Goal: Task Accomplishment & Management: Manage account settings

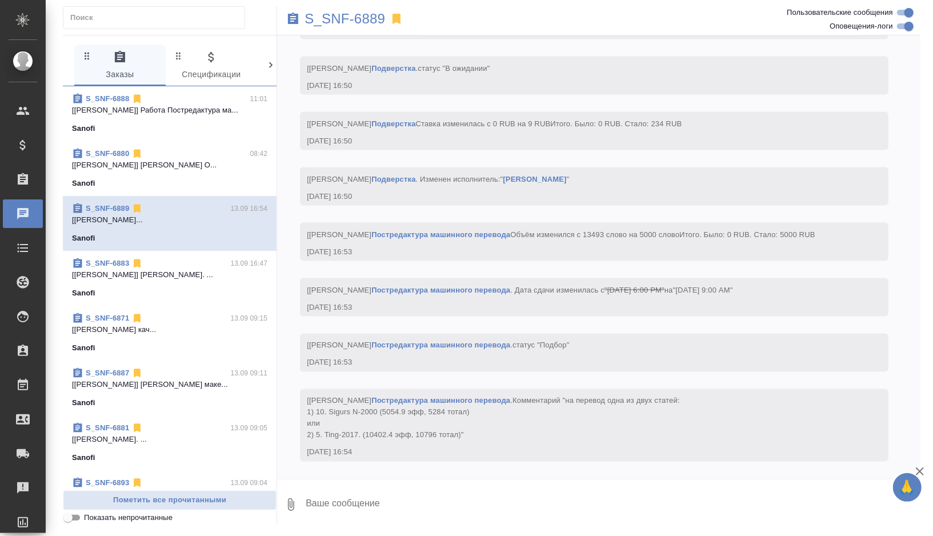
scroll to position [4111, 0]
click at [360, 19] on p "S_SNF-6889" at bounding box center [345, 18] width 81 height 11
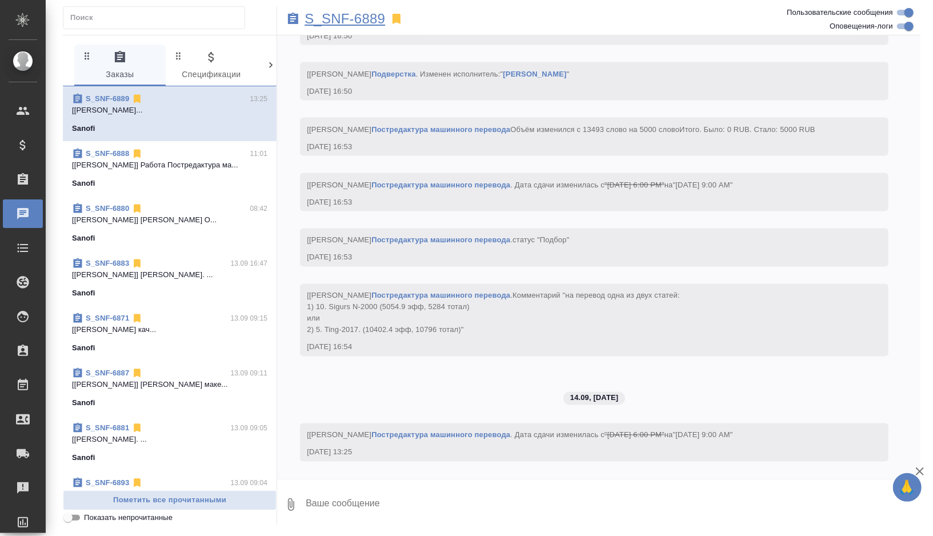
scroll to position [4216, 0]
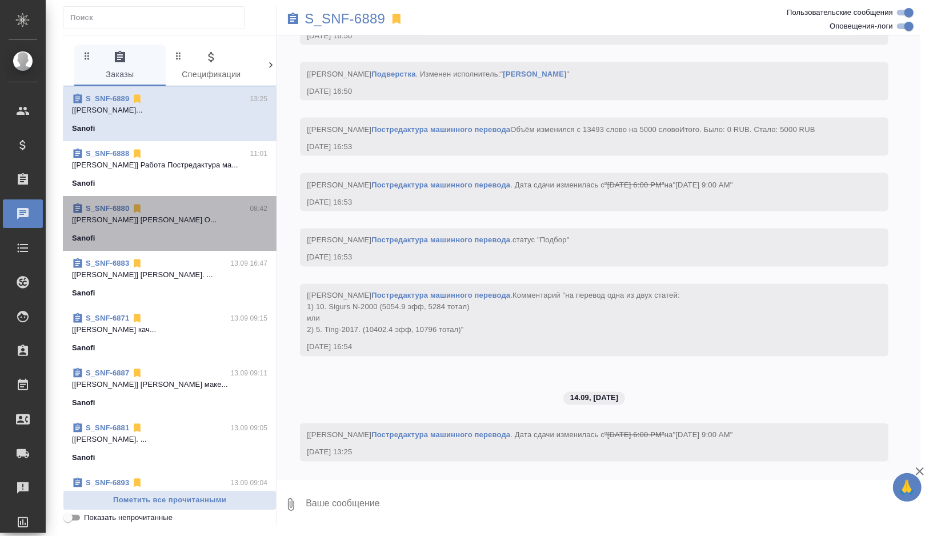
click at [203, 221] on p "[[PERSON_NAME]] [PERSON_NAME] О..." at bounding box center [169, 219] width 195 height 11
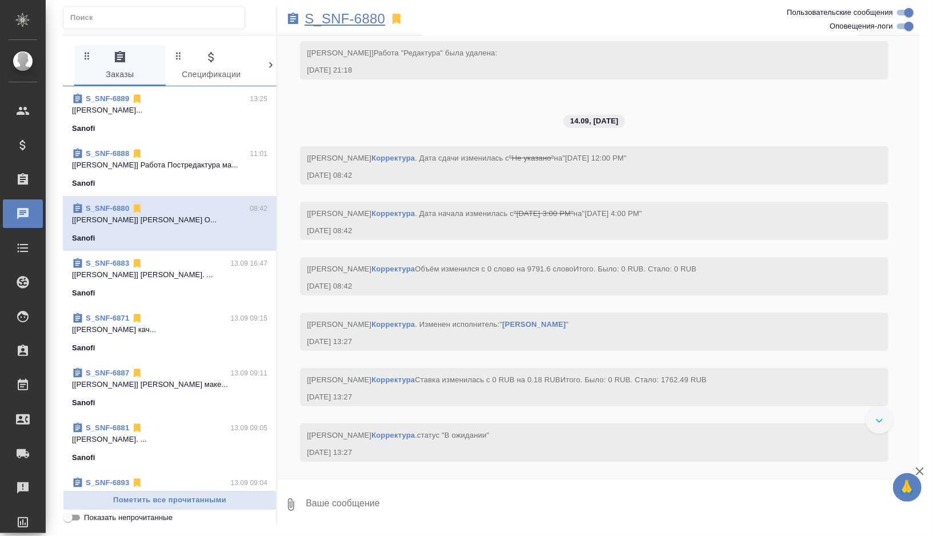
scroll to position [5873, 0]
click at [369, 15] on p "S_SNF-6880" at bounding box center [345, 18] width 81 height 11
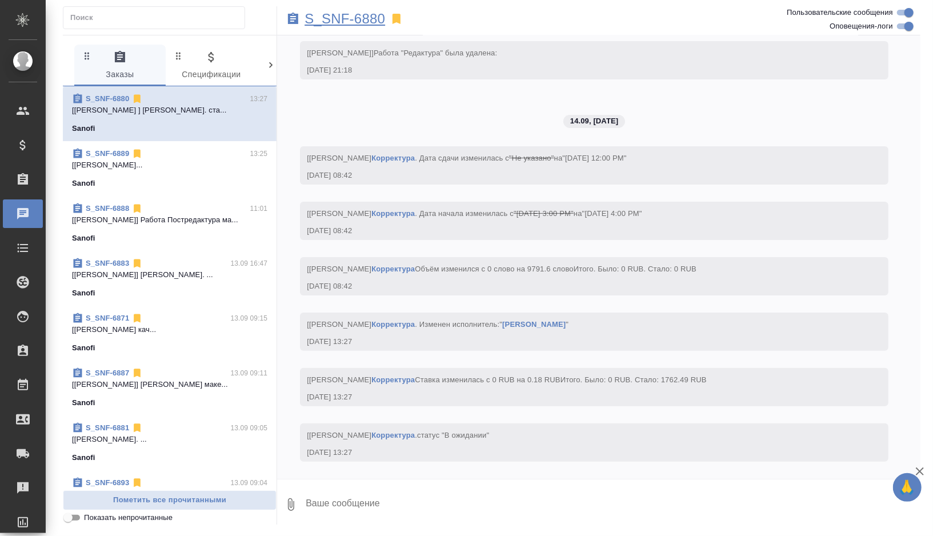
scroll to position [5920, 0]
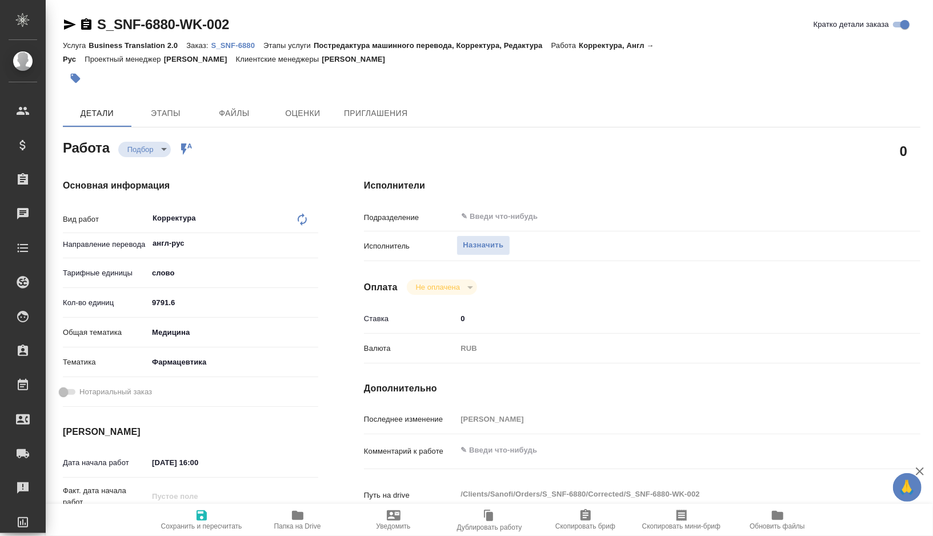
type textarea "x"
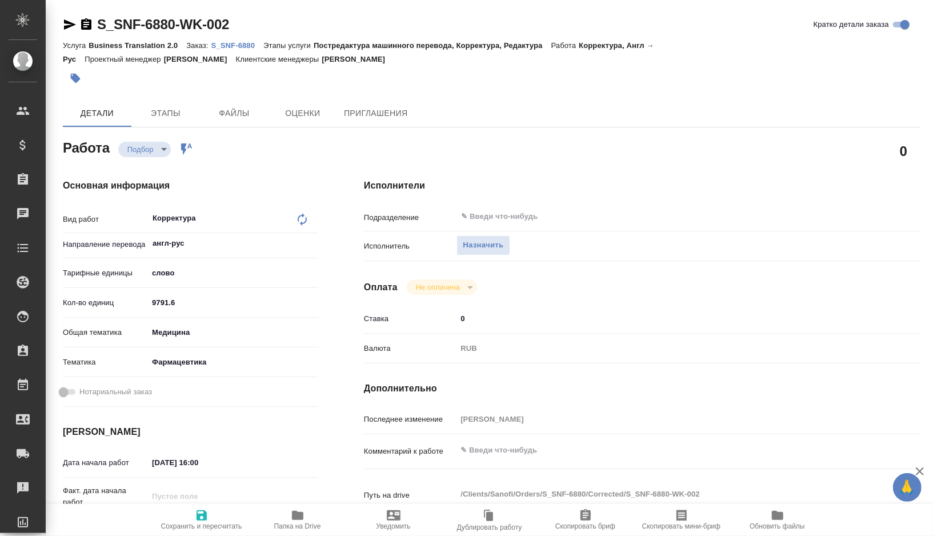
type textarea "x"
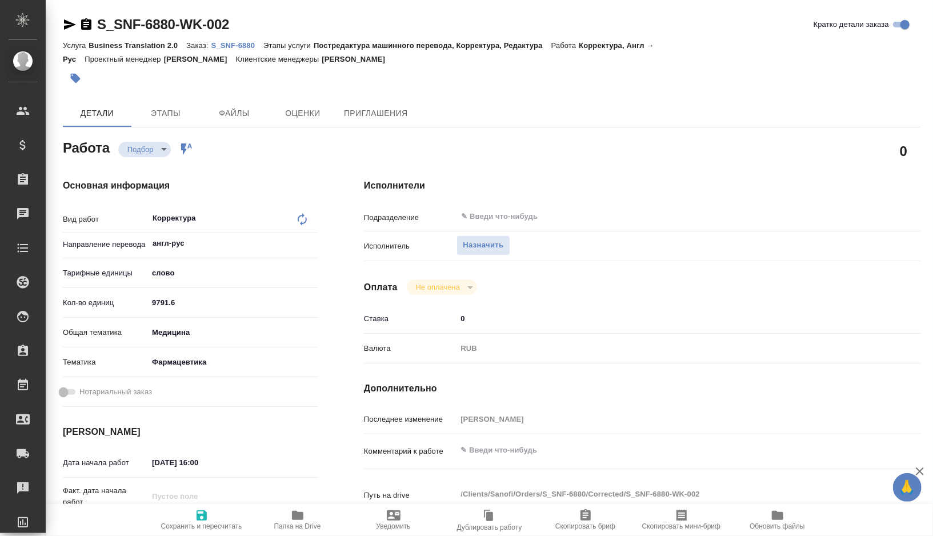
type textarea "x"
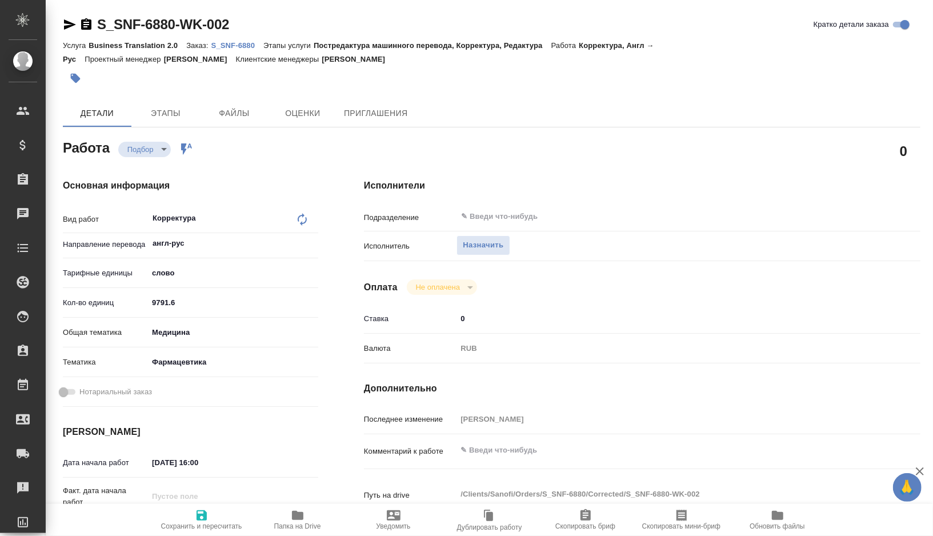
type textarea "x"
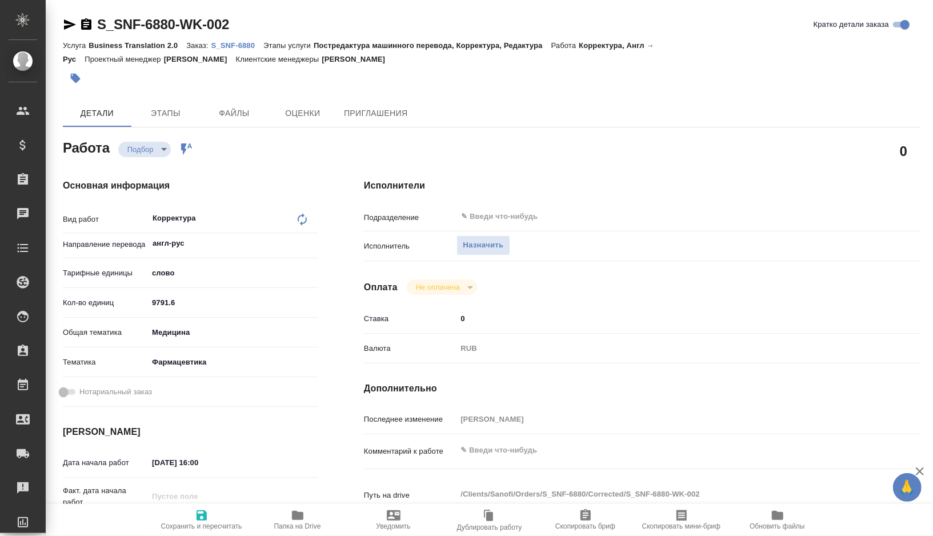
type textarea "x"
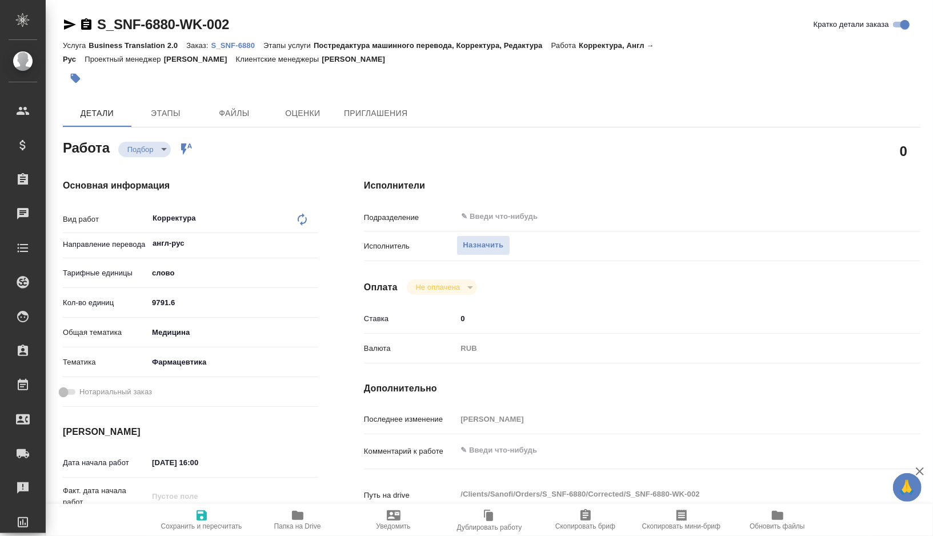
type textarea "x"
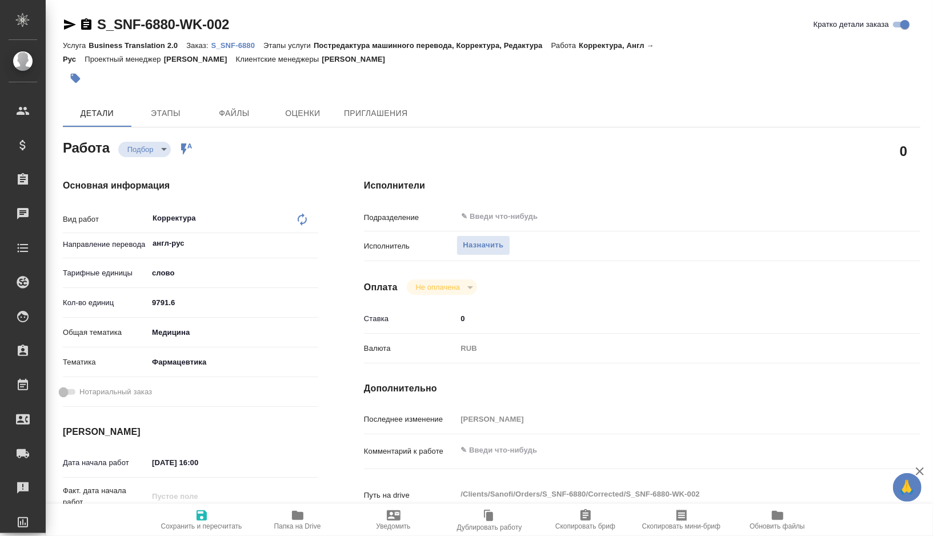
type textarea "x"
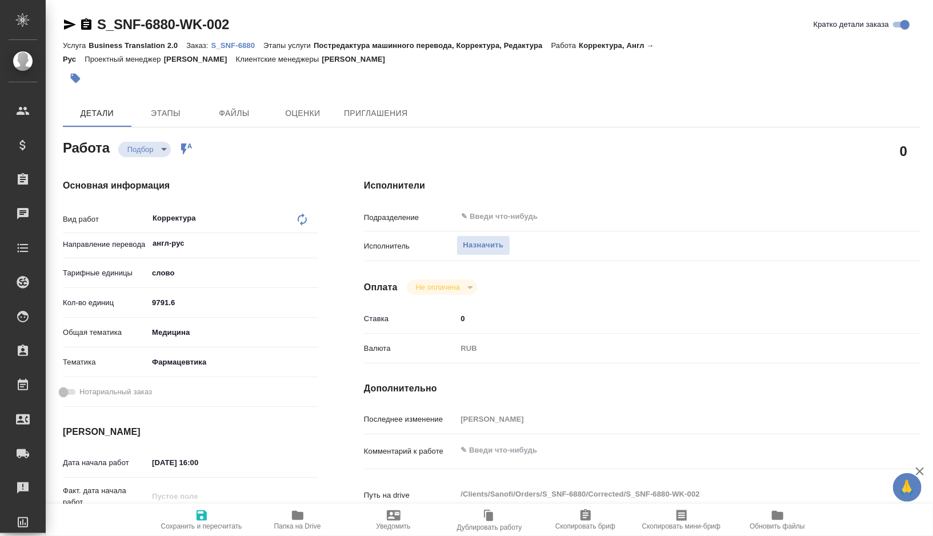
type textarea "x"
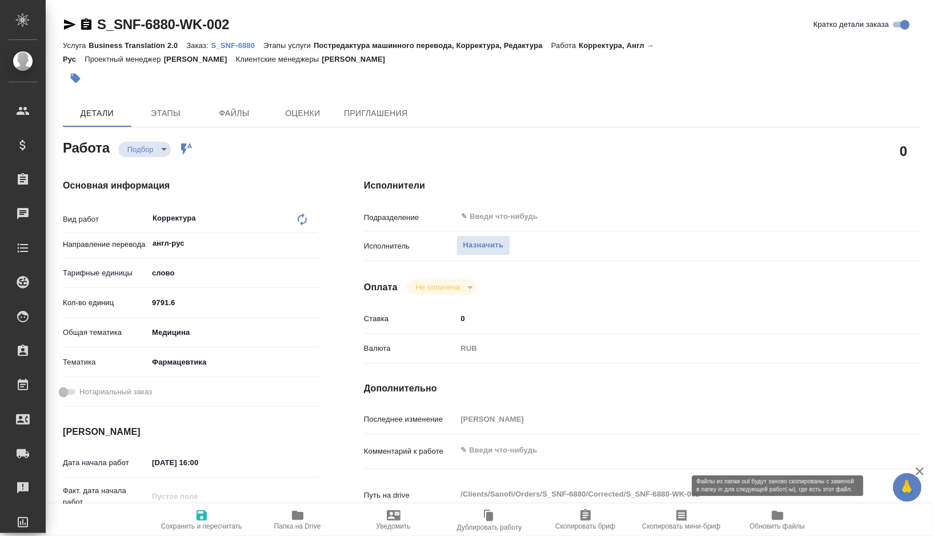
type textarea "x"
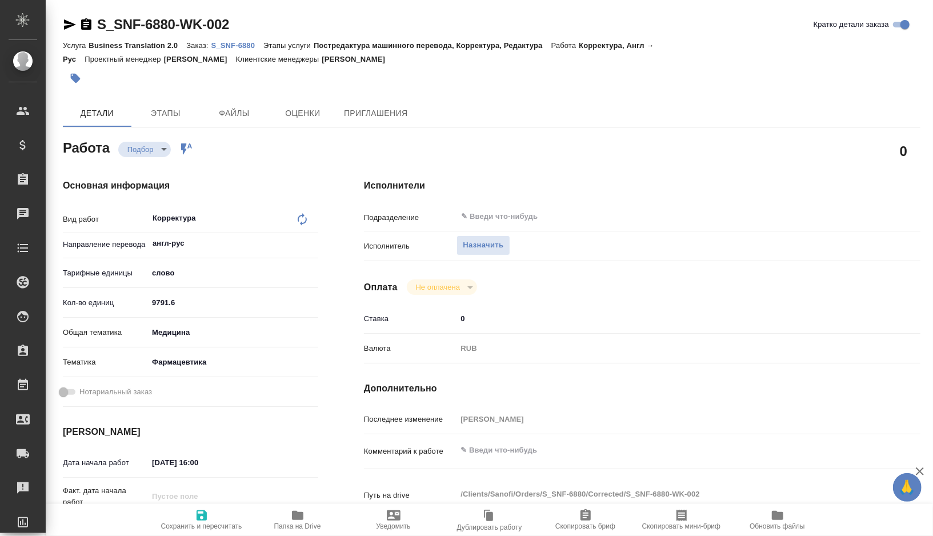
click at [805, 352] on div "RUB" at bounding box center [666, 348] width 418 height 19
click at [683, 517] on icon "button" at bounding box center [682, 516] width 14 height 14
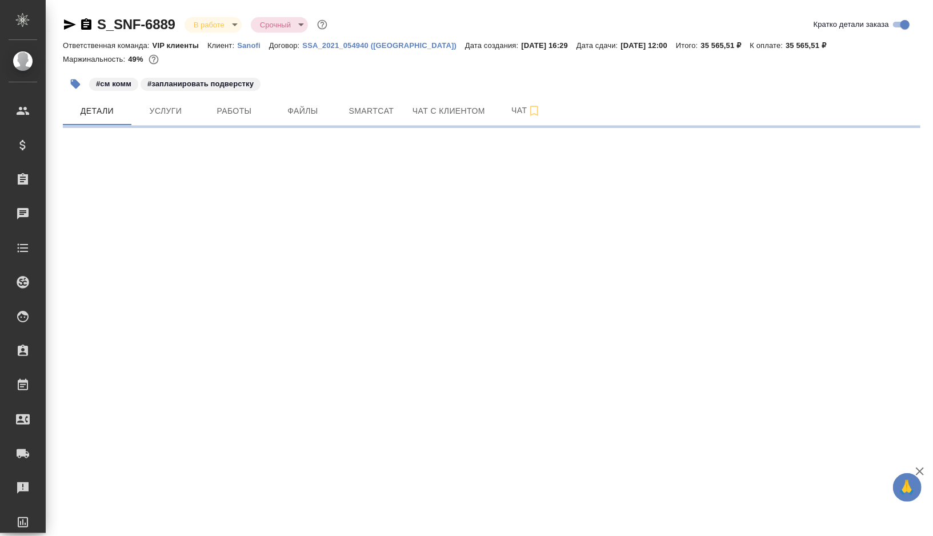
select select "RU"
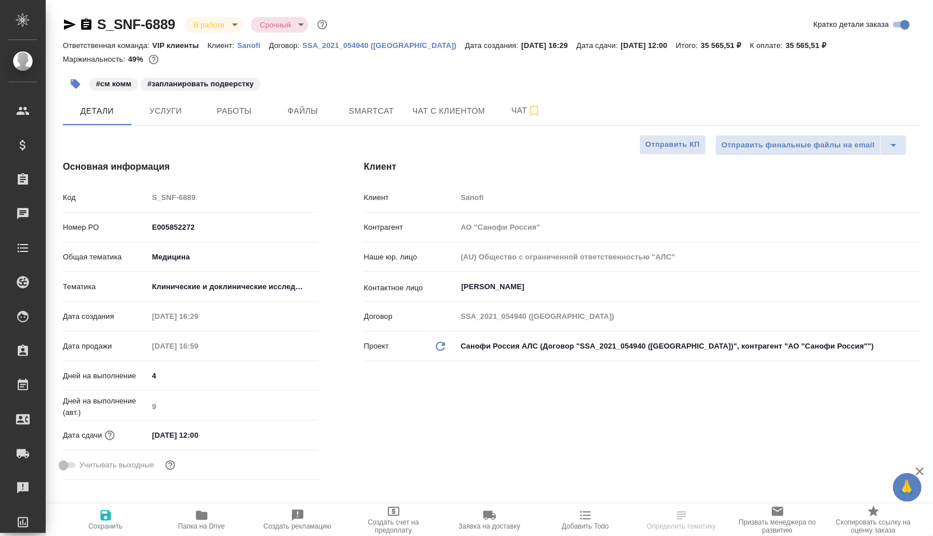
type textarea "x"
type input "Горшкова Валентина"
type input "Комаров Роман"
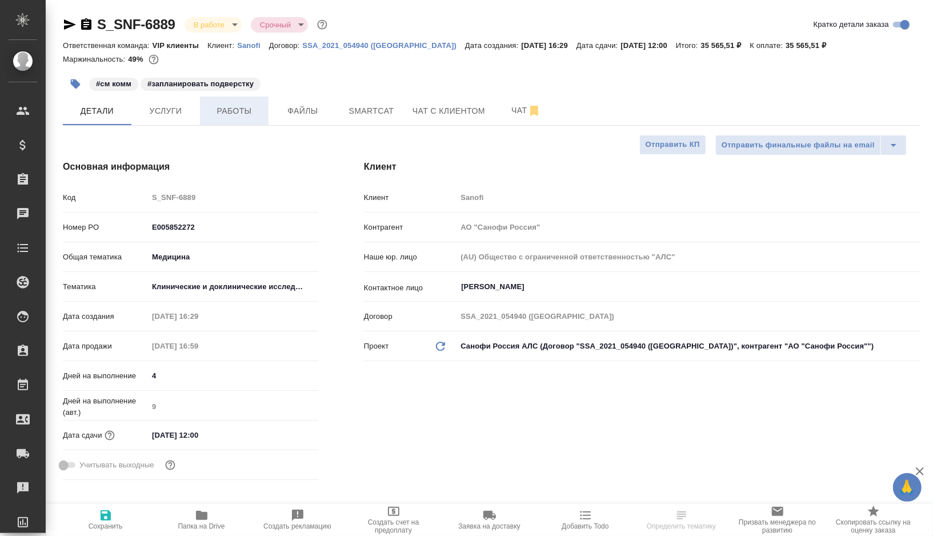
type textarea "x"
click at [233, 114] on span "Работы" at bounding box center [234, 111] width 55 height 14
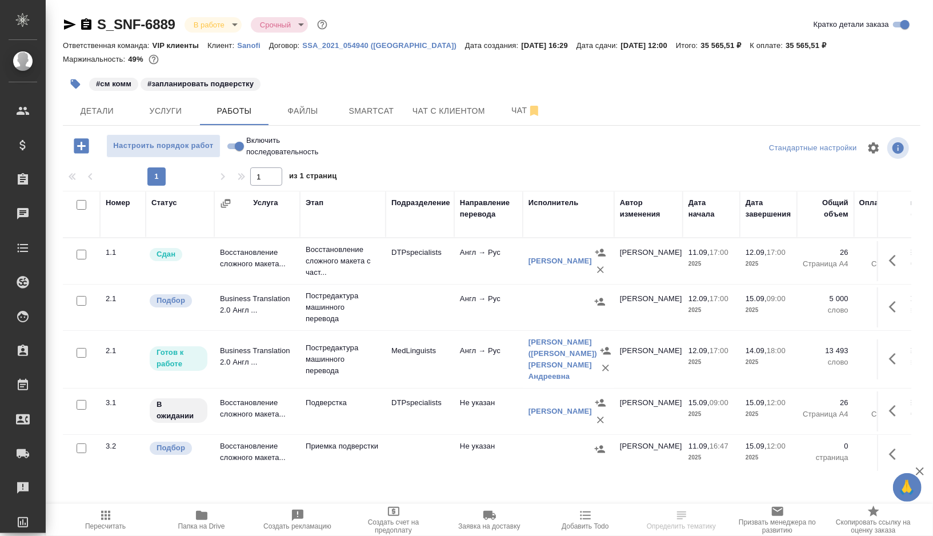
click at [416, 368] on td "MedLinguists" at bounding box center [420, 360] width 69 height 40
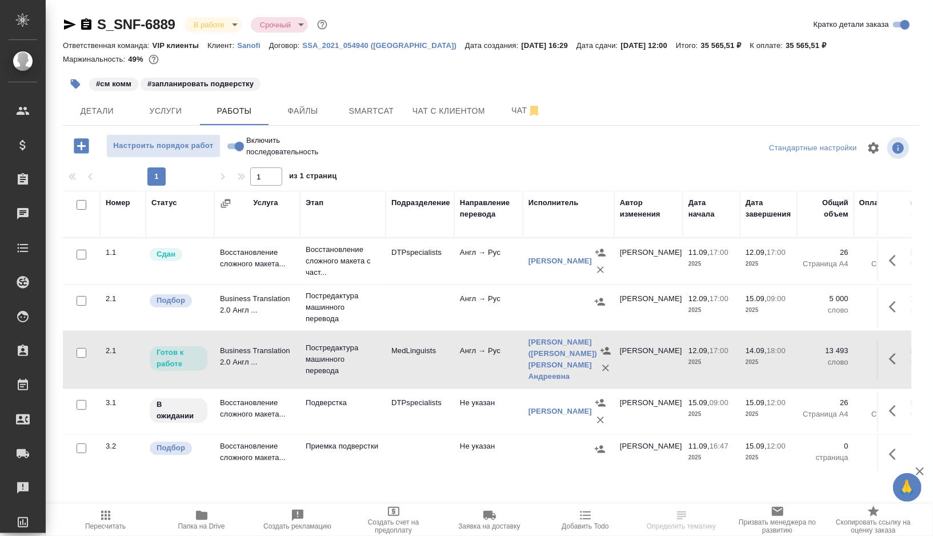
click at [416, 368] on td "MedLinguists" at bounding box center [420, 360] width 69 height 40
click at [368, 131] on div "S_SNF-6889 В работе inProgress Срочный urgent Кратко детали заказа Ответственна…" at bounding box center [492, 250] width 871 height 500
click at [368, 120] on button "Smartcat" at bounding box center [371, 111] width 69 height 29
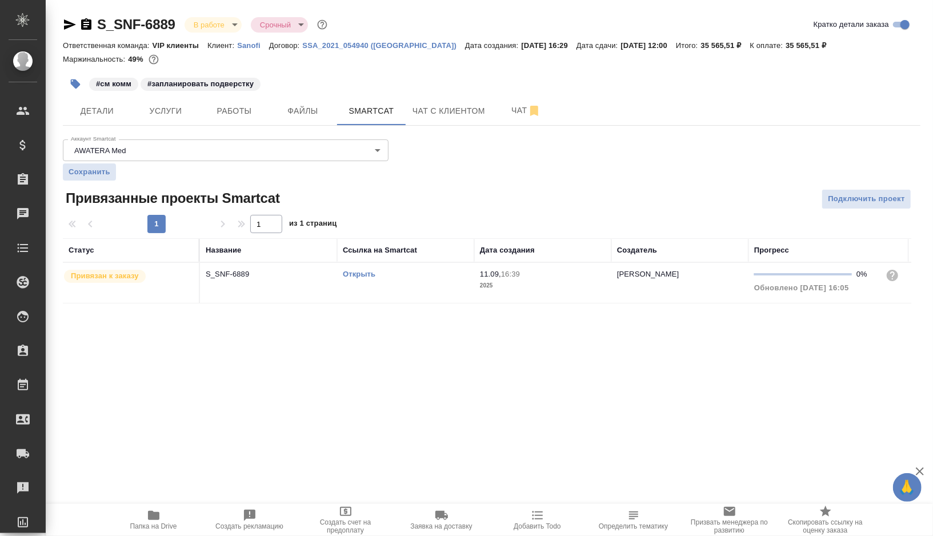
click at [357, 274] on link "Открыть" at bounding box center [359, 274] width 33 height 9
click at [238, 111] on span "Работы" at bounding box center [234, 111] width 55 height 14
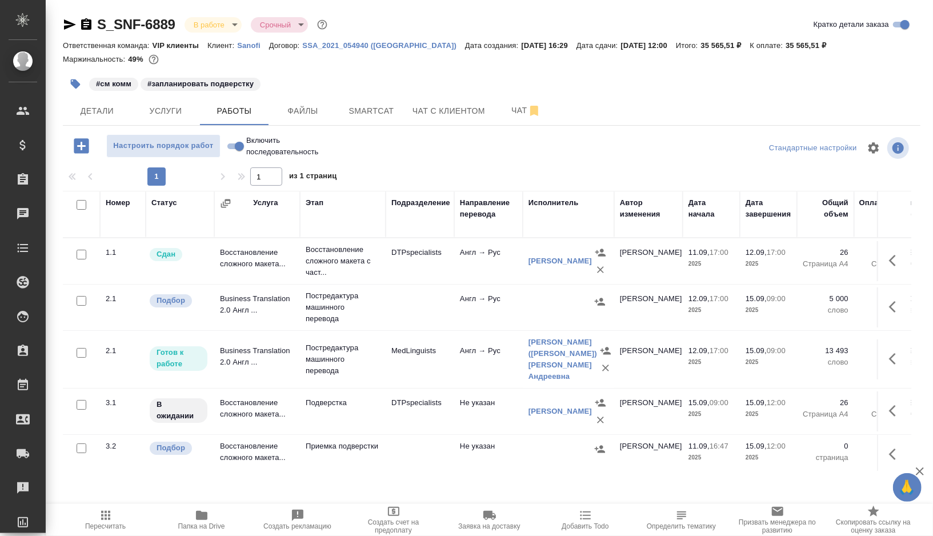
click at [408, 304] on td at bounding box center [420, 308] width 69 height 40
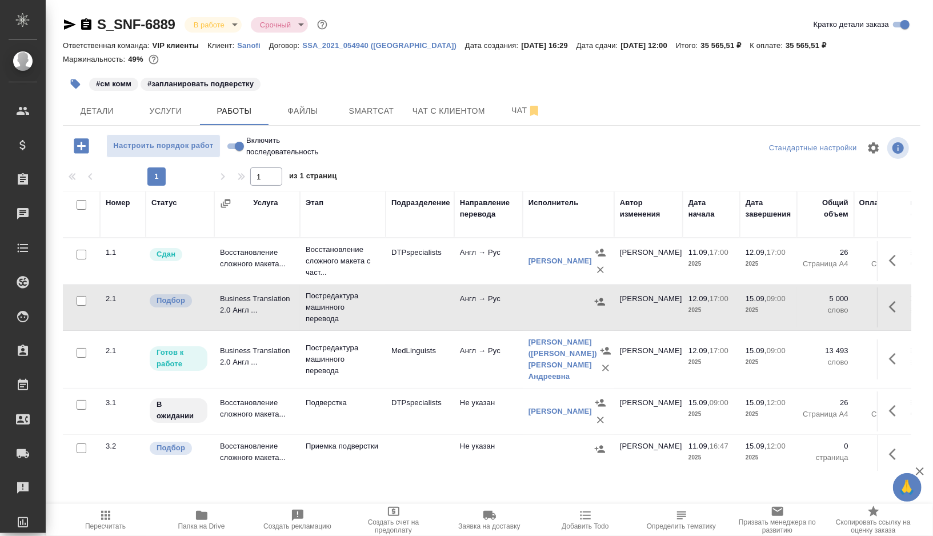
click at [408, 304] on td at bounding box center [420, 308] width 69 height 40
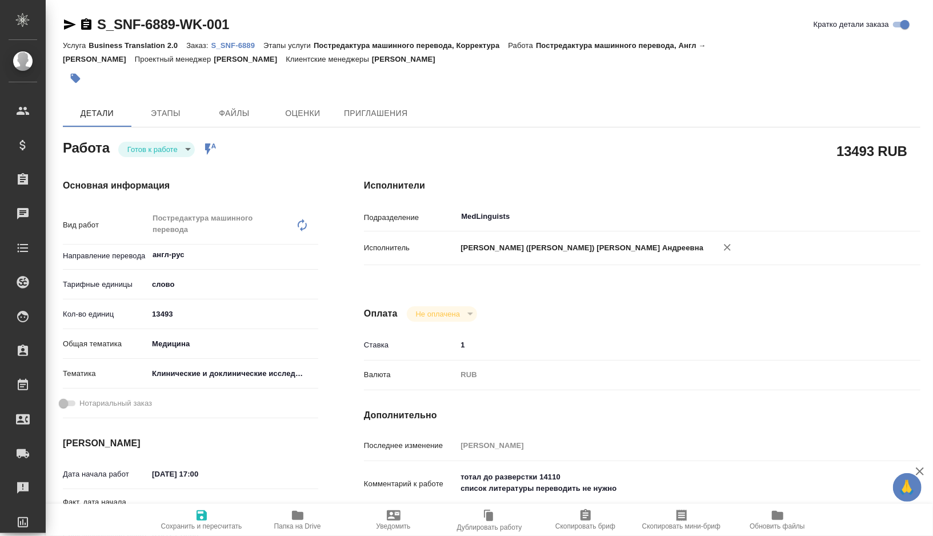
type textarea "x"
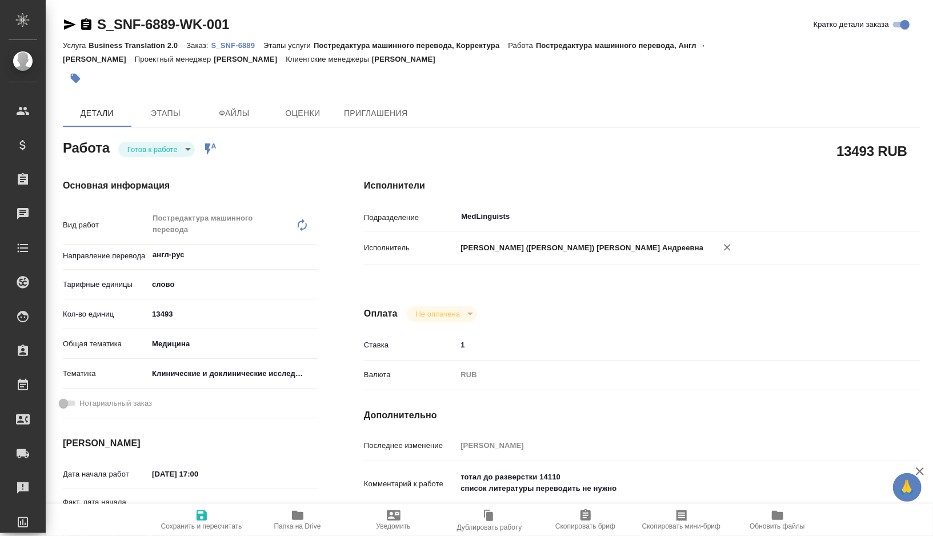
type textarea "x"
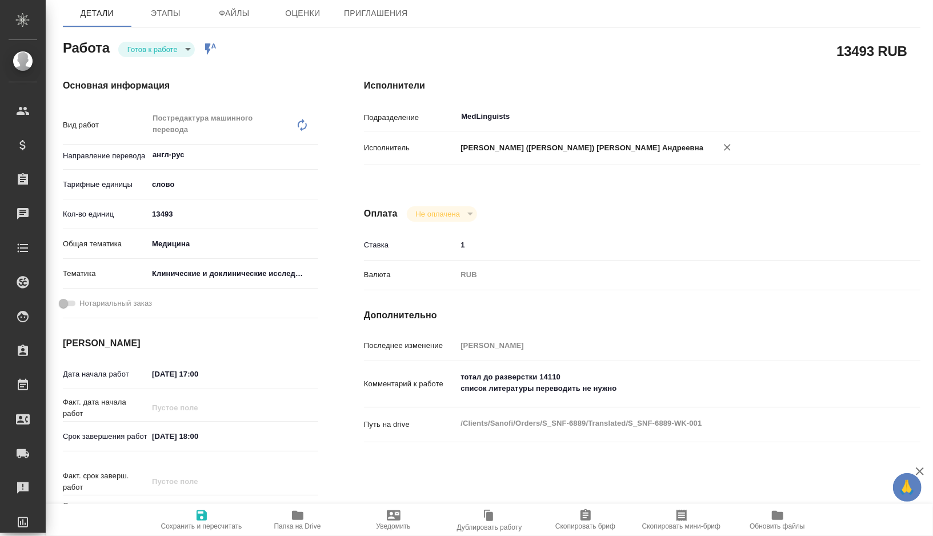
type textarea "x"
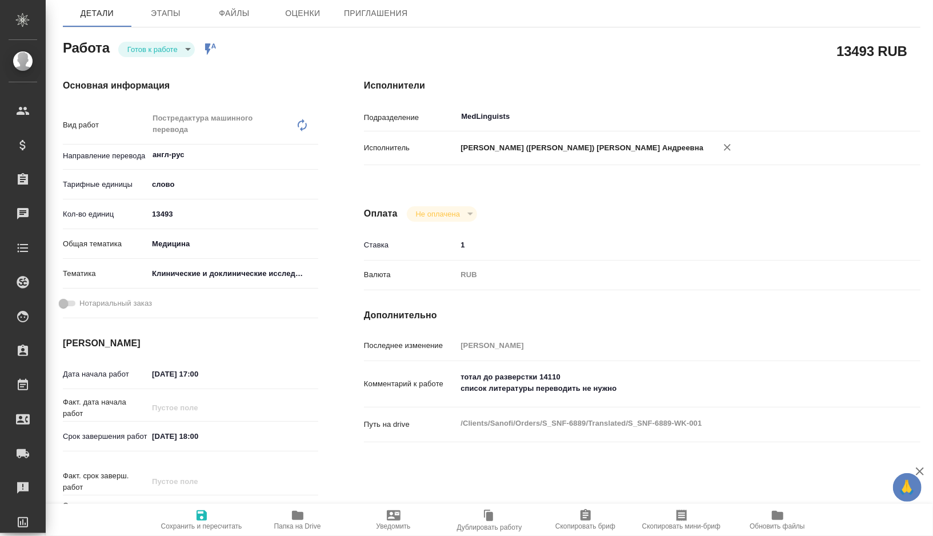
type textarea "x"
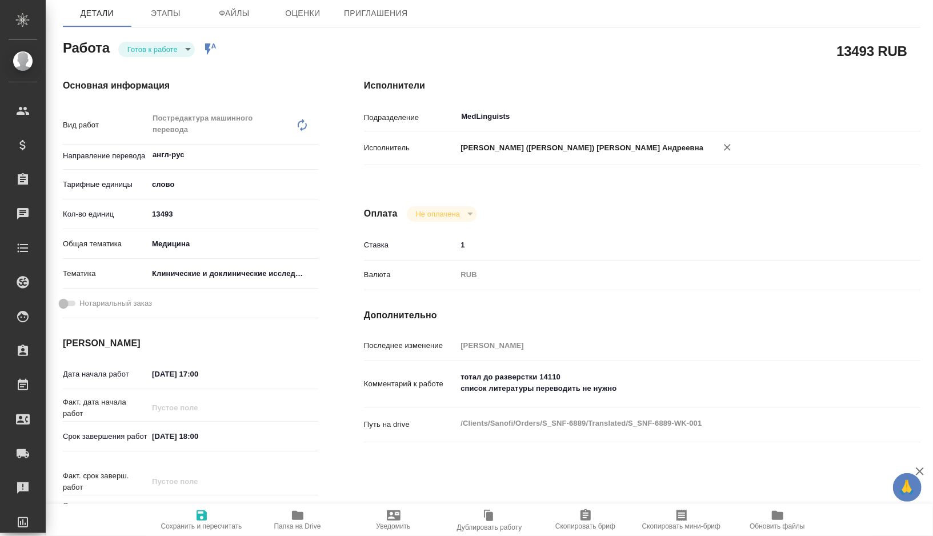
type textarea "x"
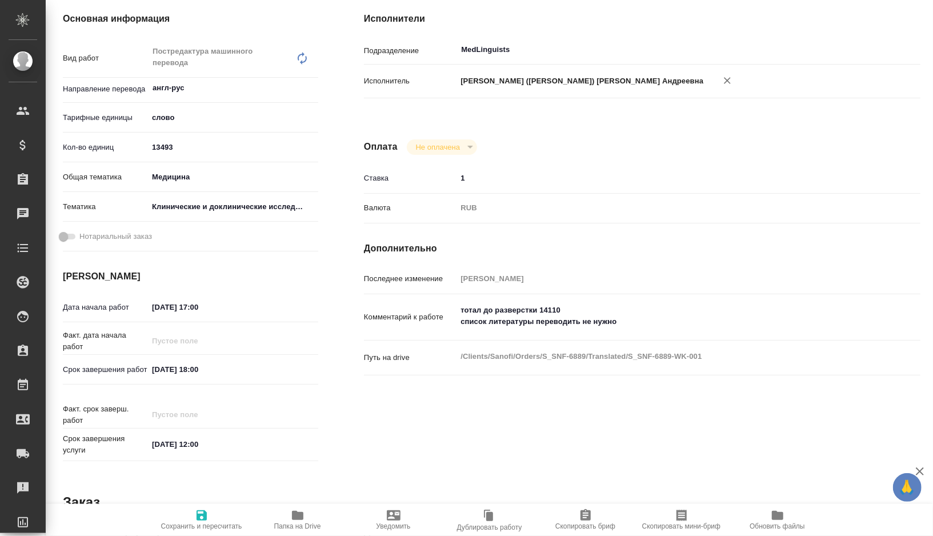
type textarea "x"
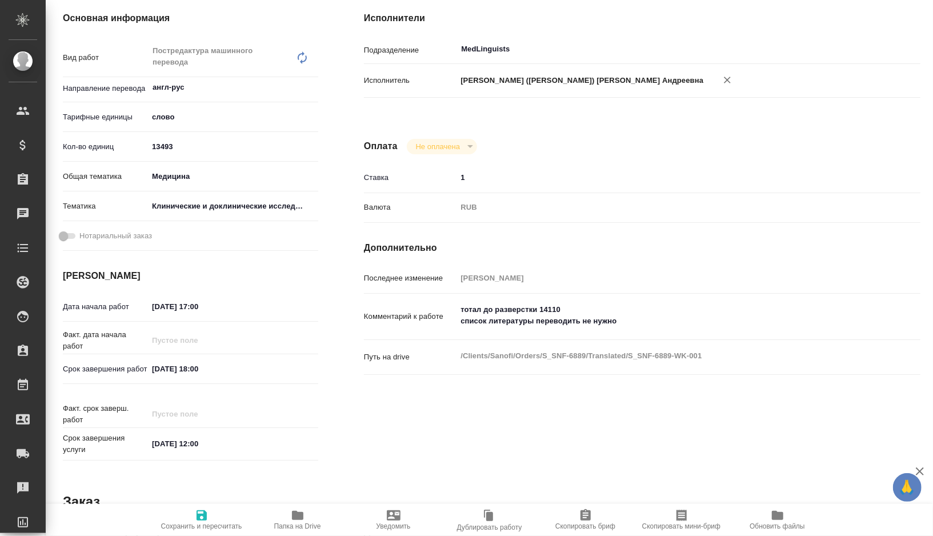
type textarea "x"
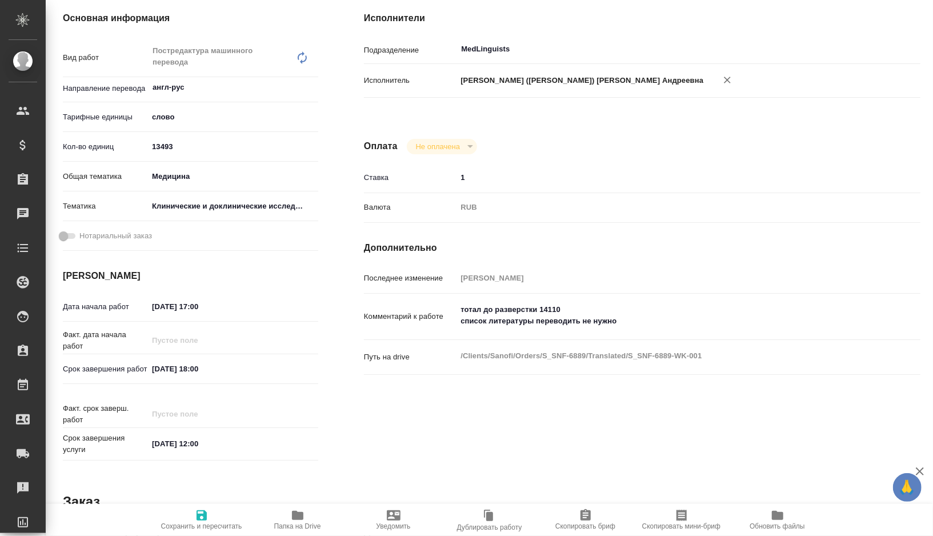
scroll to position [179, 0]
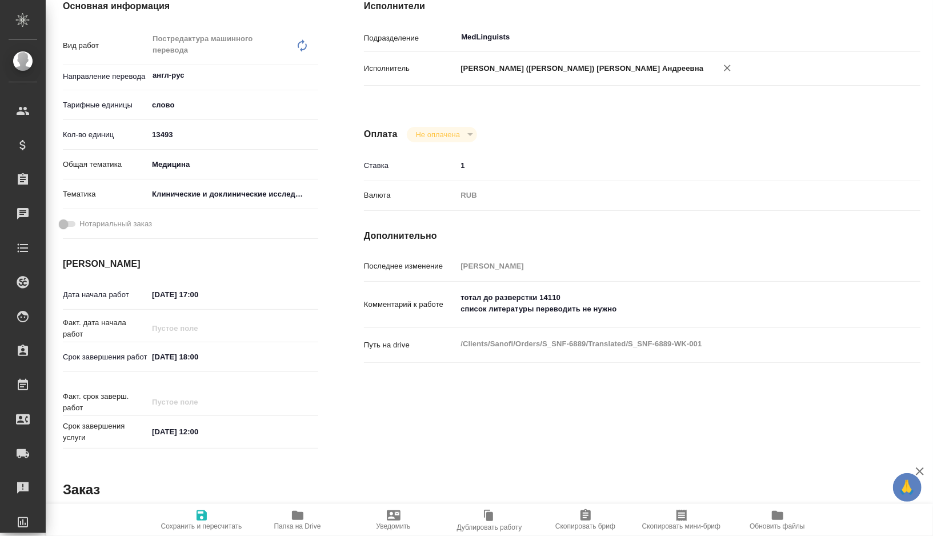
type textarea "x"
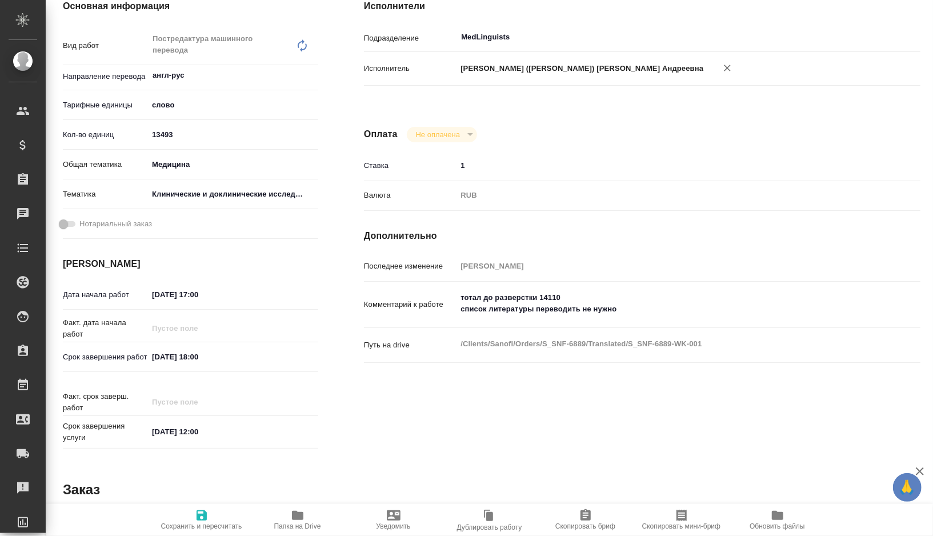
click at [199, 355] on input "14.09.2025 18:00" at bounding box center [198, 357] width 100 height 17
type textarea "x"
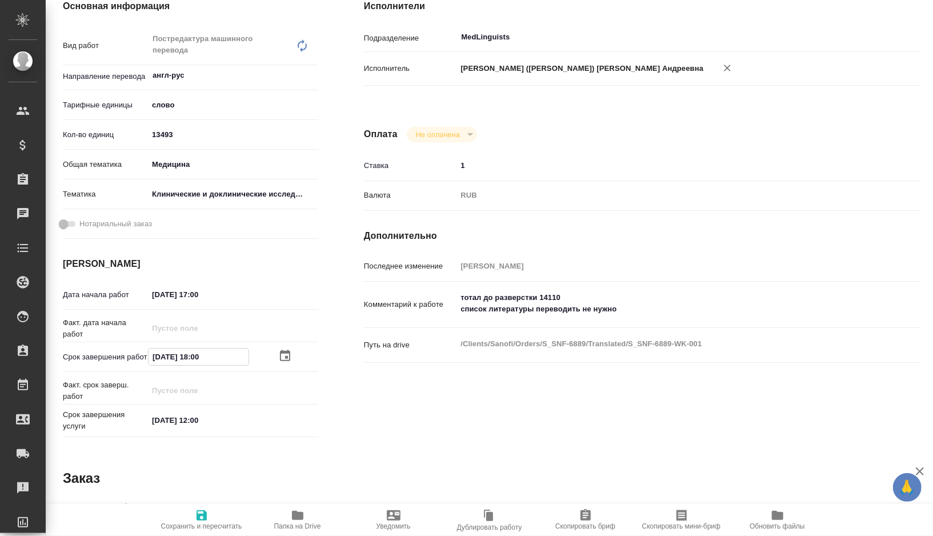
type textarea "x"
type input "14.09.2025 10:0_"
type textarea "x"
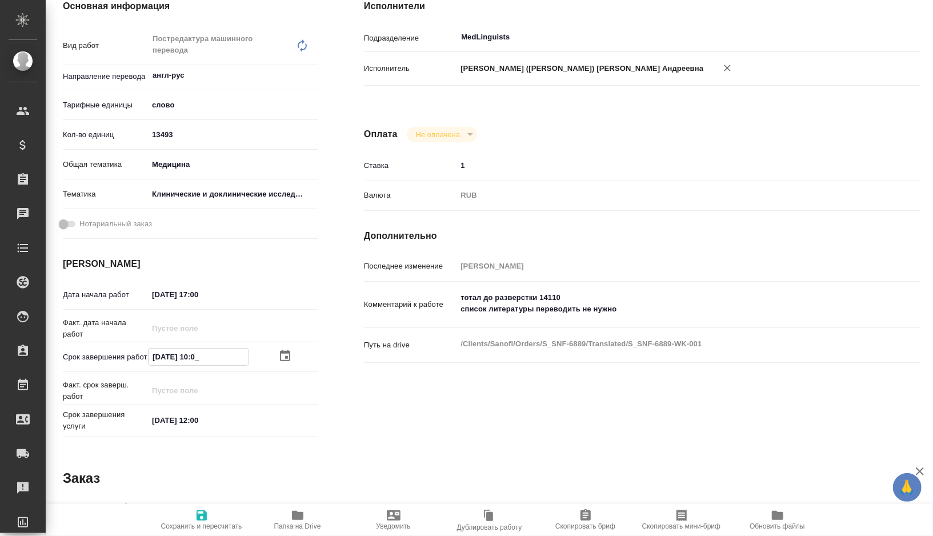
type textarea "x"
type input "14.09.2025 00:__"
type textarea "x"
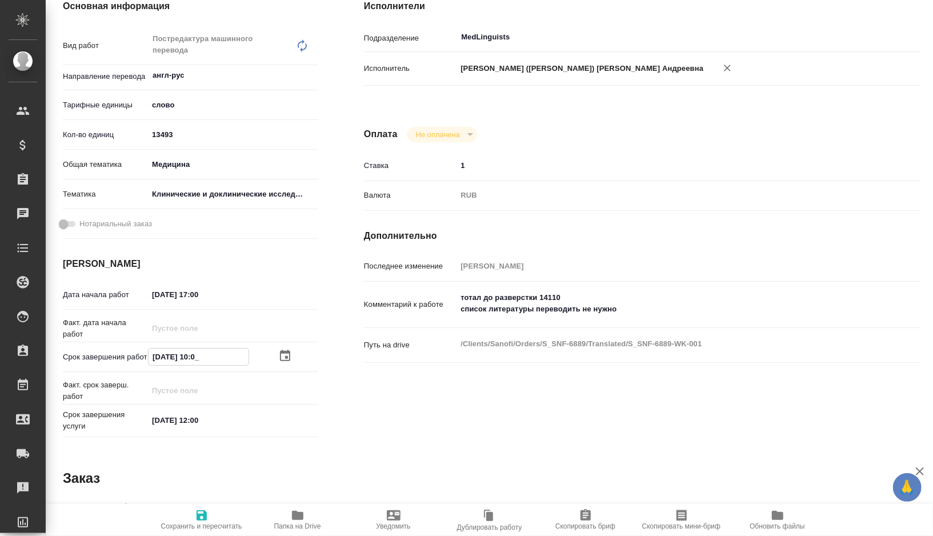
type textarea "x"
type input "14.09.2025 00:0_"
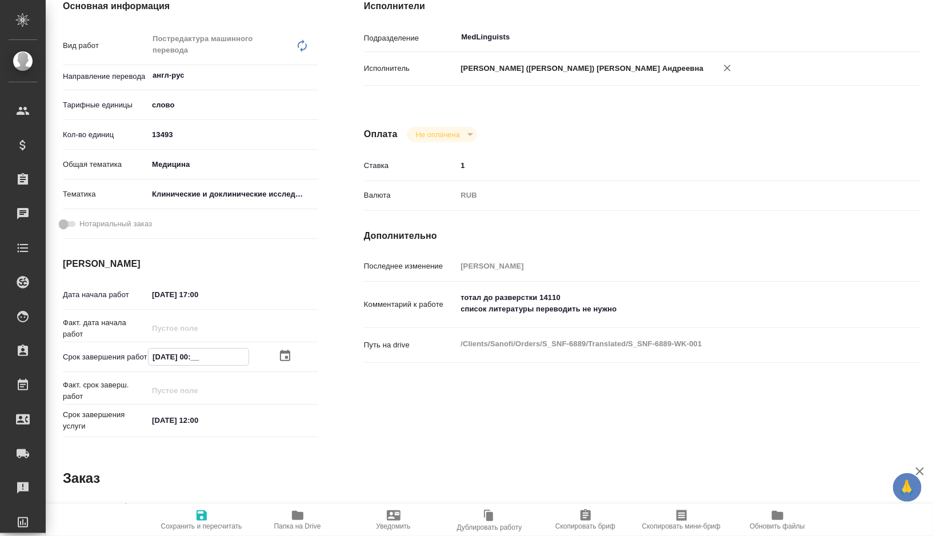
type textarea "x"
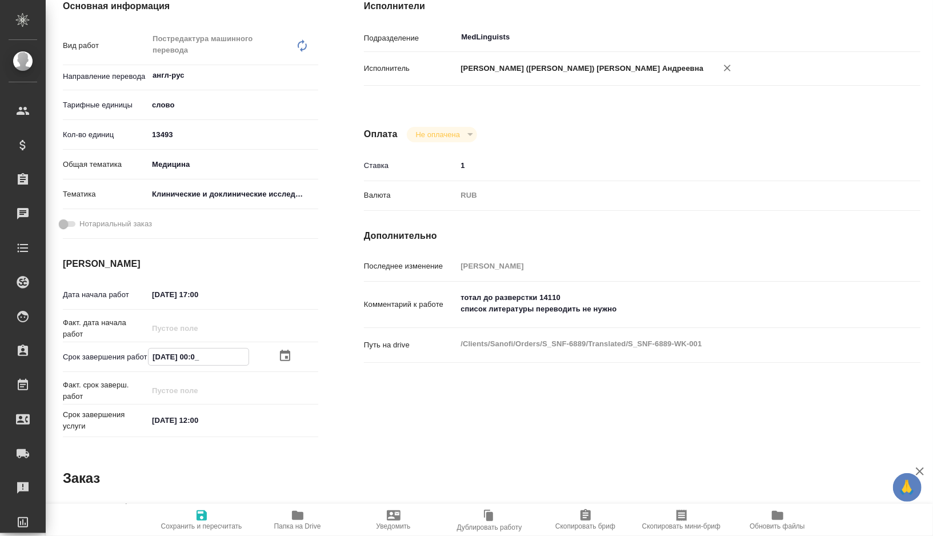
type input "14.09.2025 09:00"
type textarea "x"
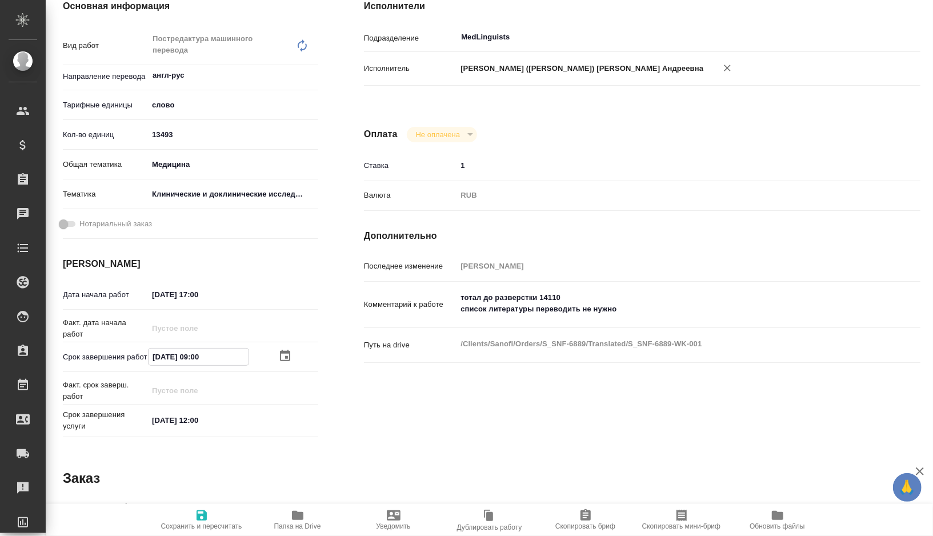
click at [161, 358] on input "14.09.2025 09:00" at bounding box center [199, 357] width 100 height 17
type textarea "x"
type input "10.92.0250 90:0_"
type textarea "x"
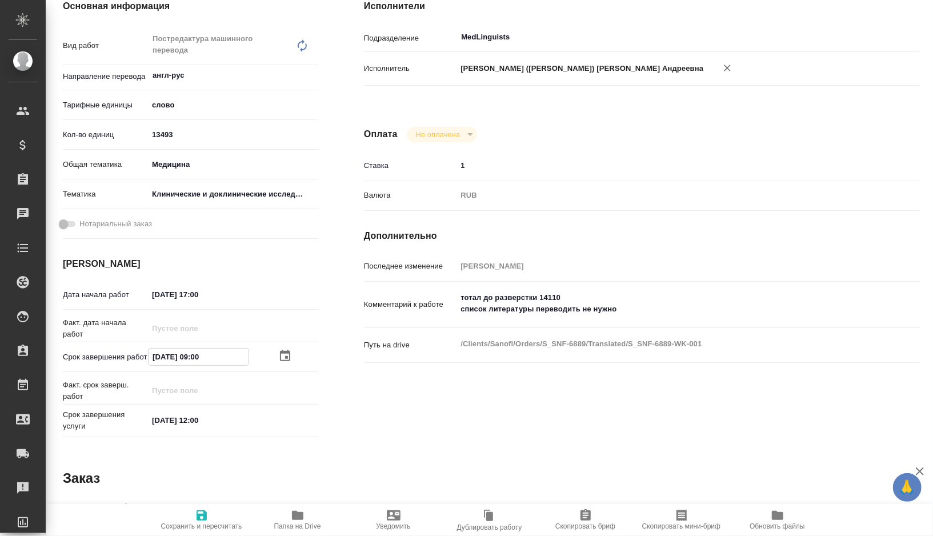
type textarea "x"
type input "15.09.2025 09:00"
type textarea "x"
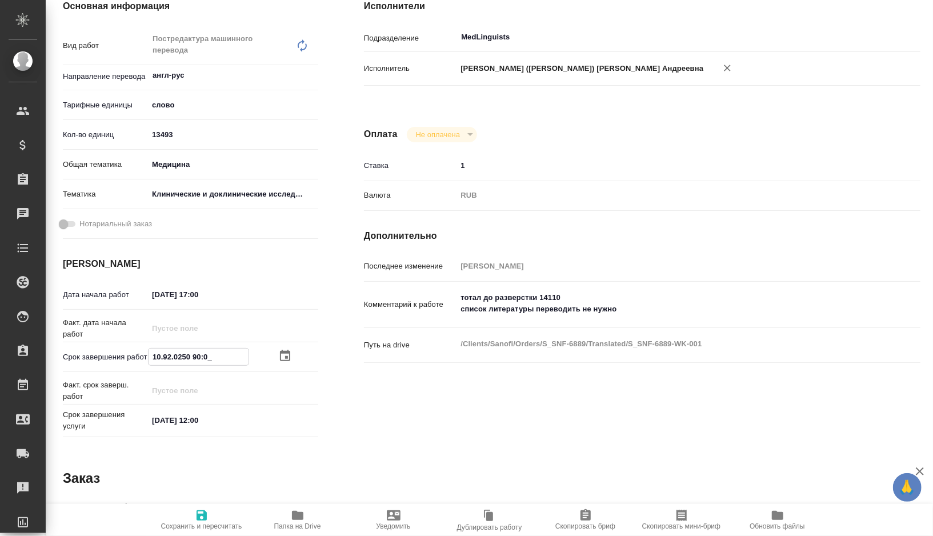
type textarea "x"
type input "15.09.2025 09:00"
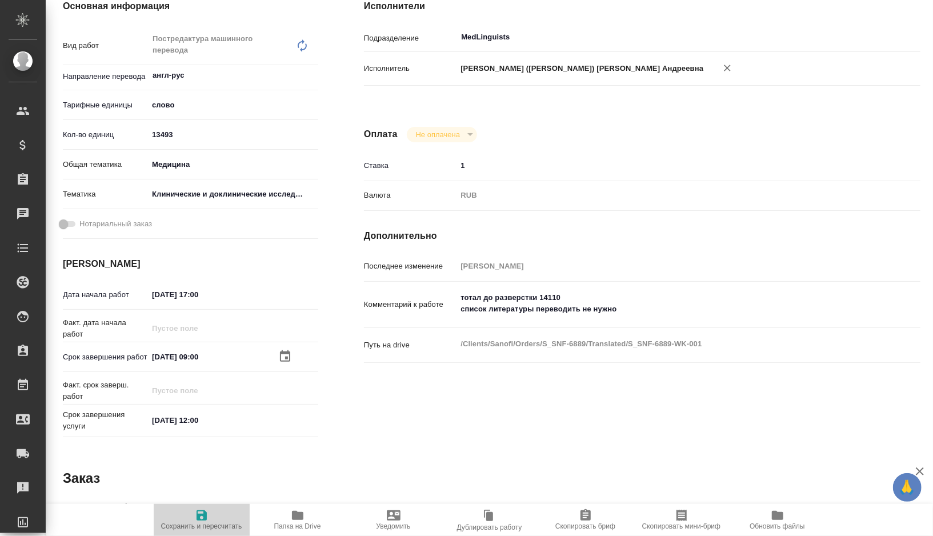
click at [206, 510] on icon "button" at bounding box center [202, 515] width 10 height 10
type textarea "x"
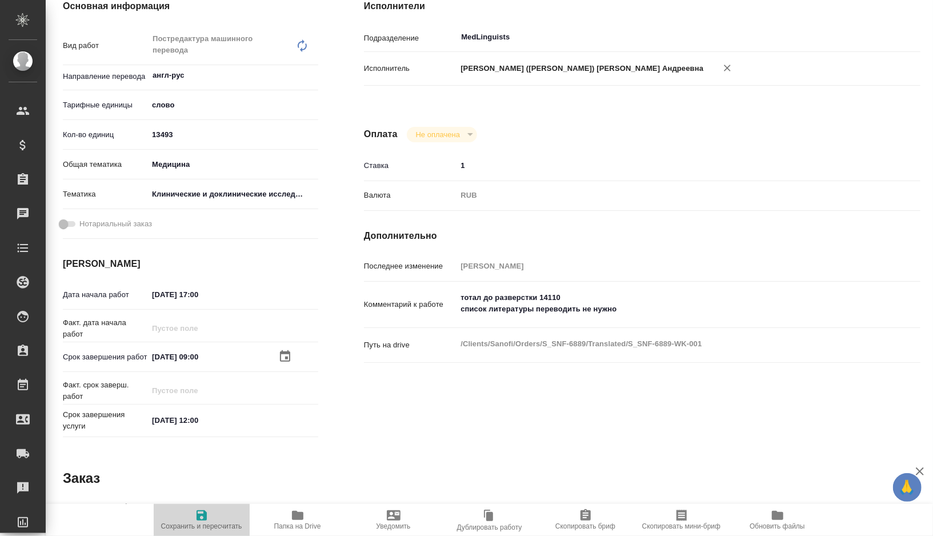
type textarea "x"
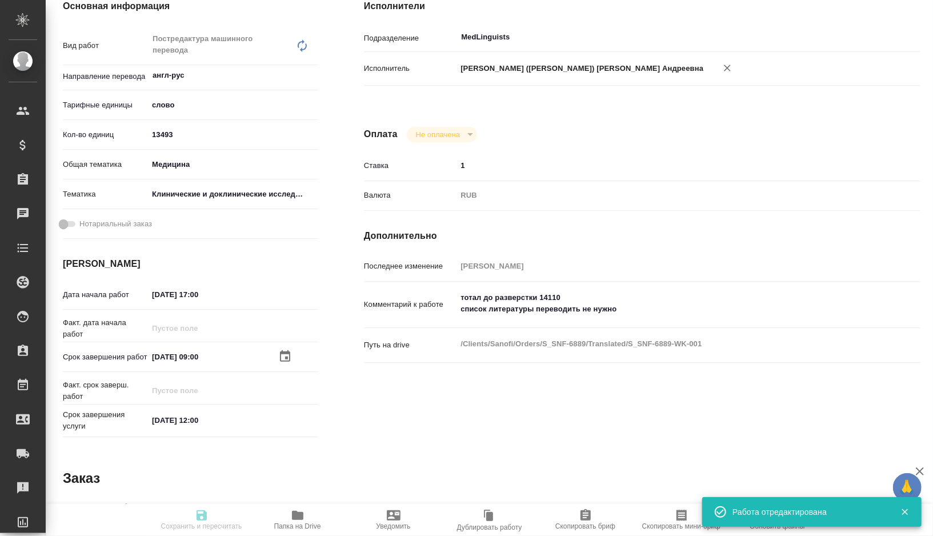
type textarea "x"
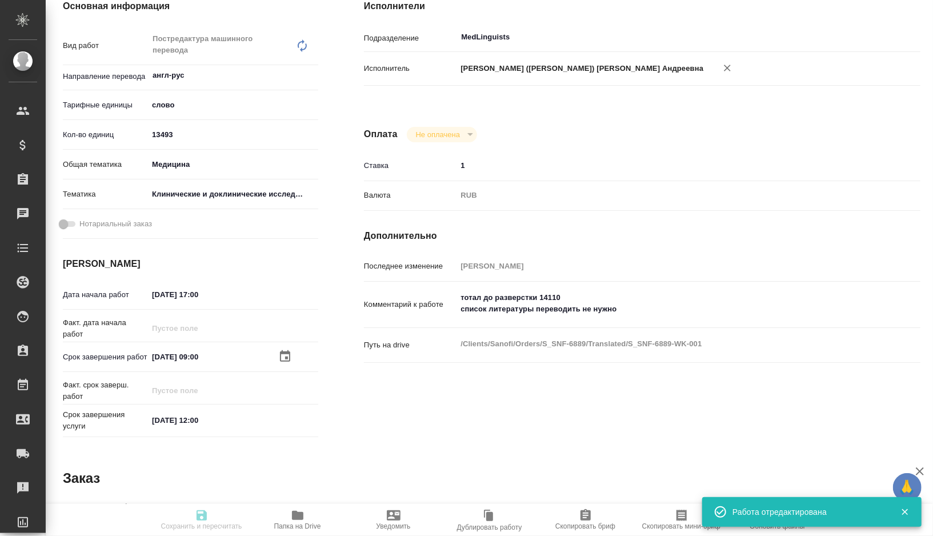
type input "readyForWork"
type textarea "Постредактура машинного перевода"
type textarea "x"
type input "англ-рус"
type input "5a8b1489cc6b4906c91bfd90"
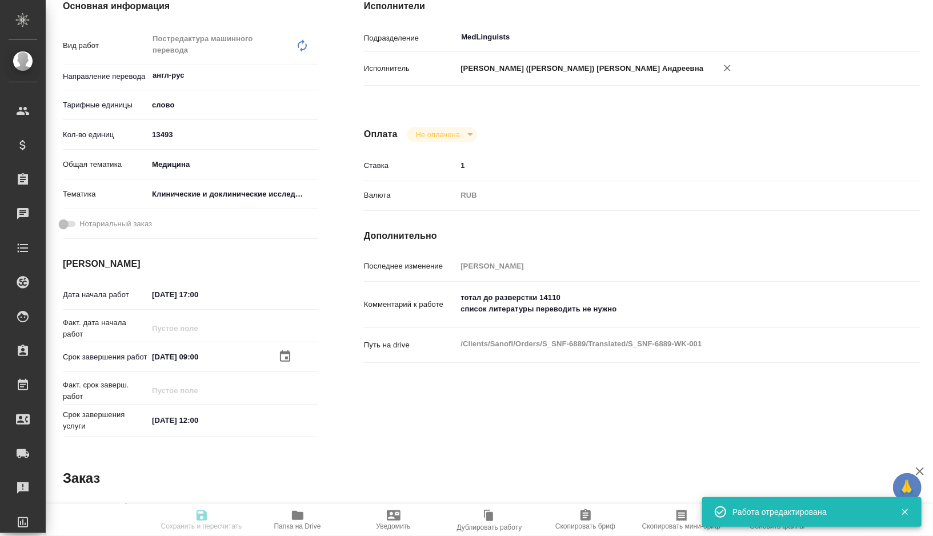
type input "13493"
type input "med"
type input "5a8b8b956a9677013d343d9e"
type input "12.09.2025 17:00"
type input "15.09.2025 09:00"
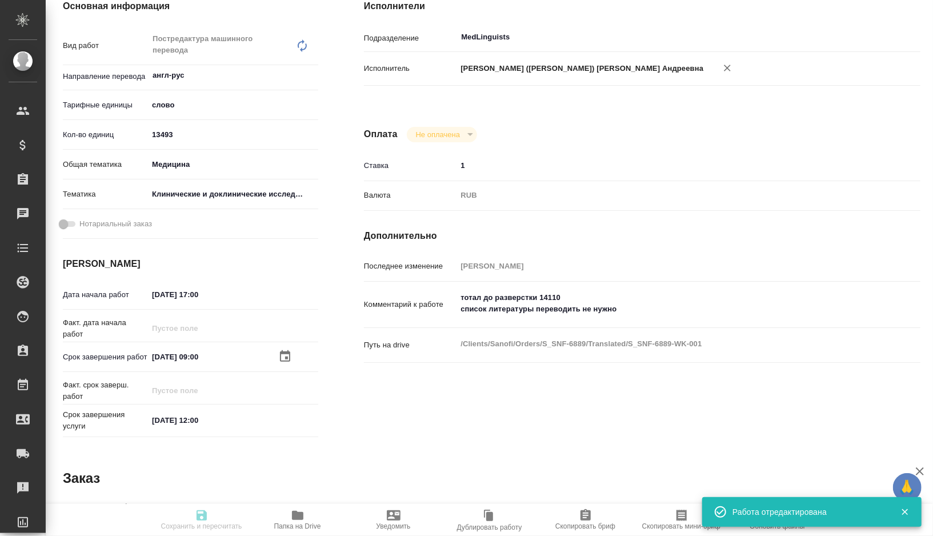
type input "15.09.2025 12:00"
type input "MedLinguists"
type input "notPayed"
type input "1"
type input "RUB"
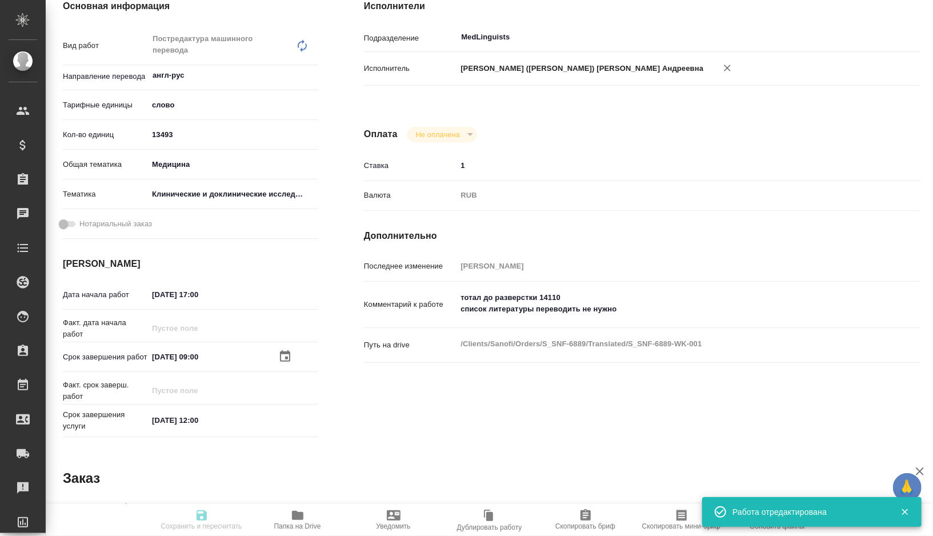
type input "Горшкова Валентина"
type textarea "тотал до разверстки 14110 список литературы переводить не нужно"
type textarea "x"
type textarea "/Clients/Sanofi/Orders/S_SNF-6889/Translated/S_SNF-6889-WK-001"
type textarea "x"
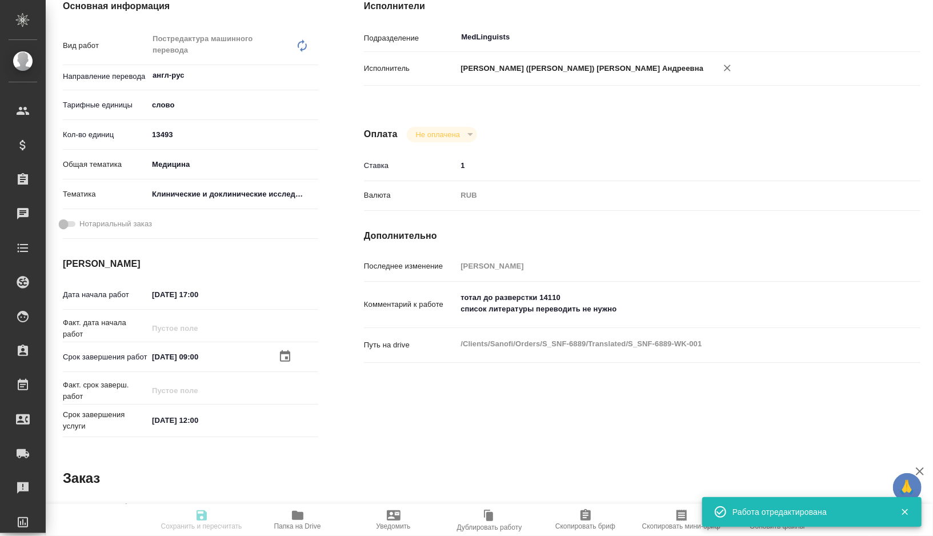
type input "S_SNF-6889"
type input "E005852272"
type input "Business Translation 2.0"
type input "Постредактура машинного перевода, Корректура"
type input "[PERSON_NAME]"
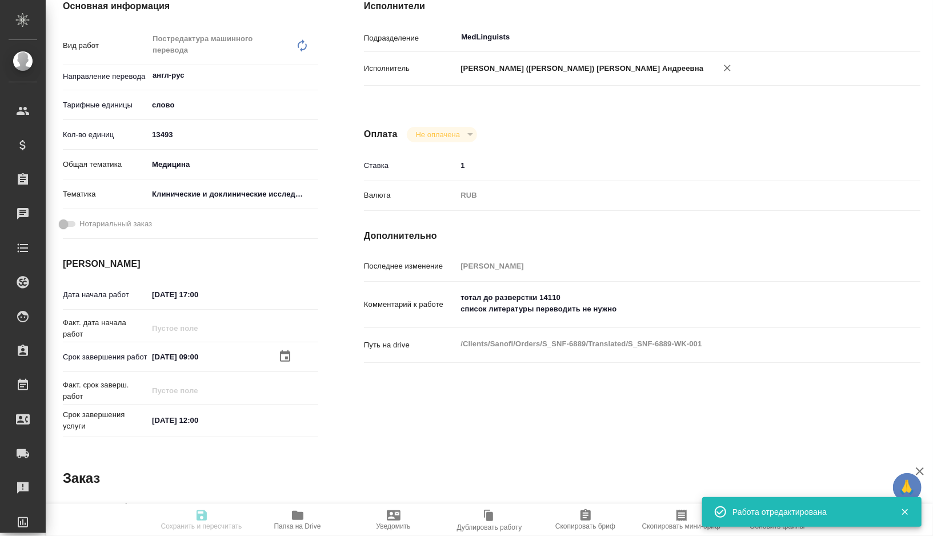
type input "Арсеньева Вера"
type input "/Clients/Sanofi/Orders/S_SNF-6889"
type textarea "x"
type textarea "Список литературы не надо переводить"
type textarea "x"
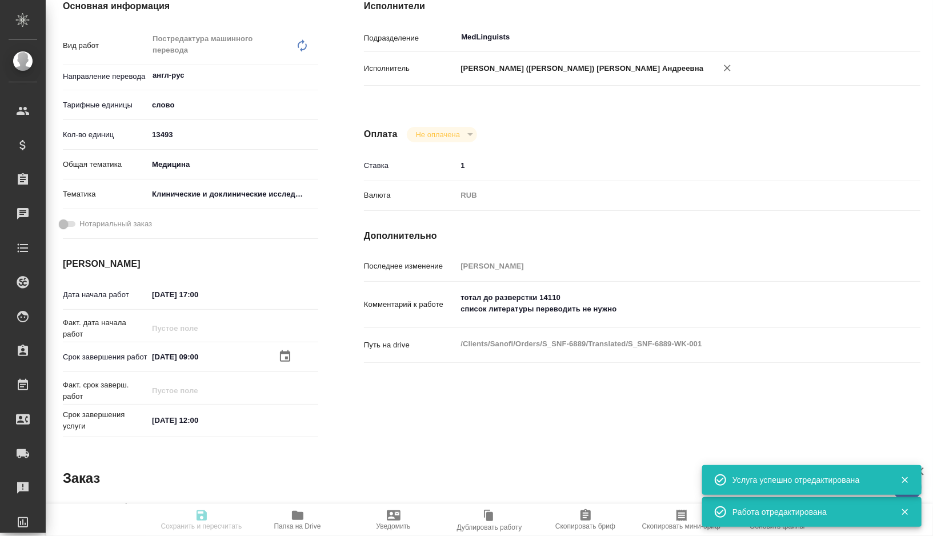
type textarea "x"
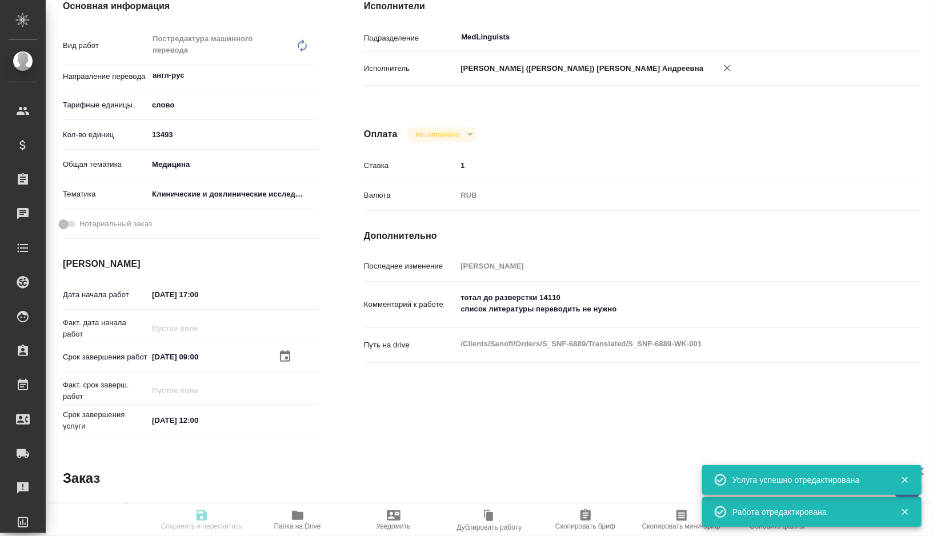
type textarea "x"
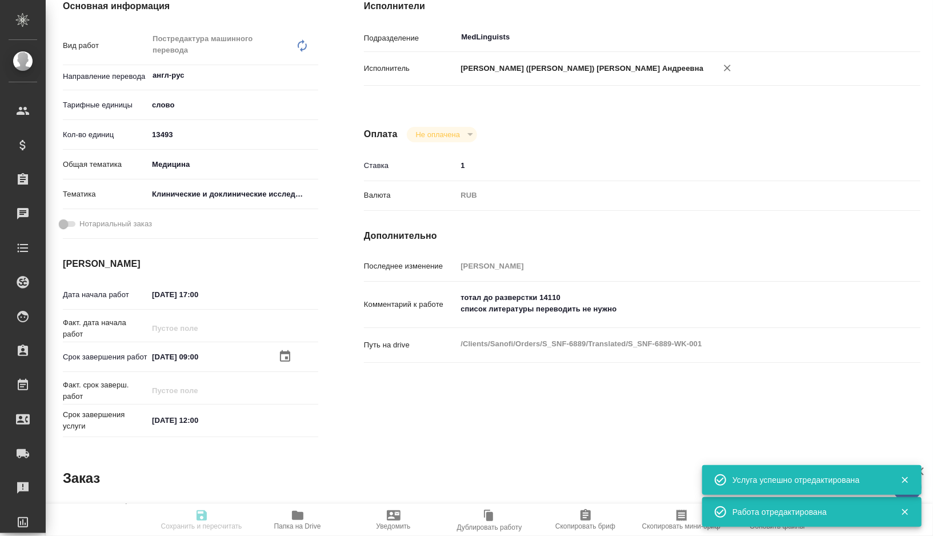
type textarea "x"
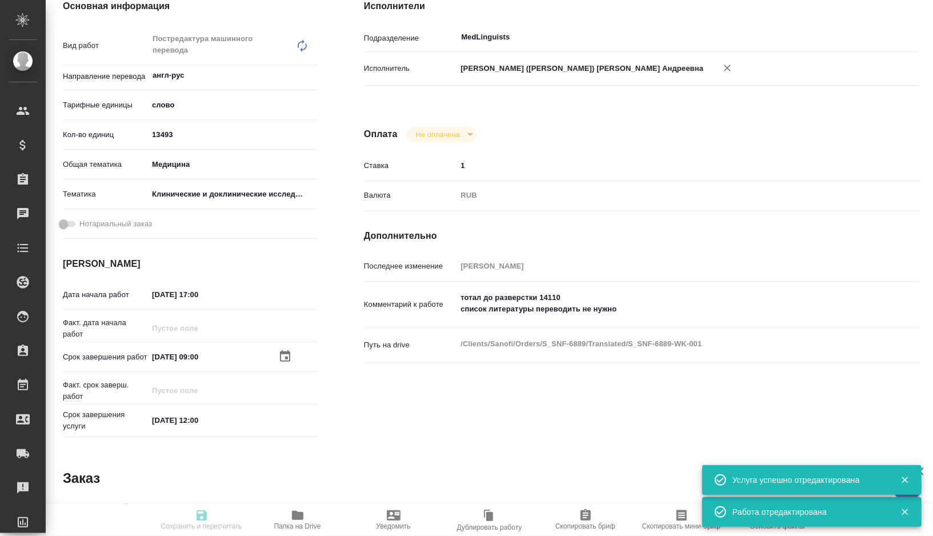
type textarea "x"
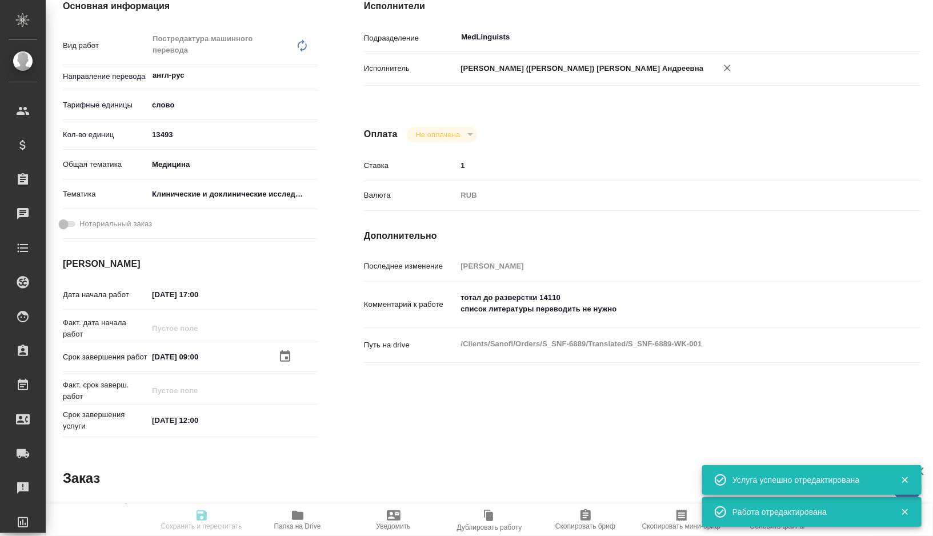
type textarea "x"
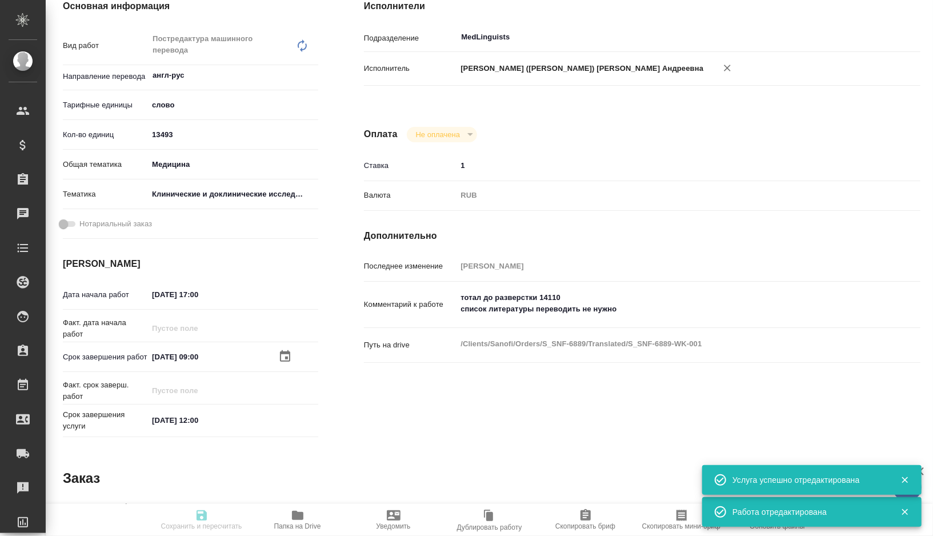
scroll to position [0, 0]
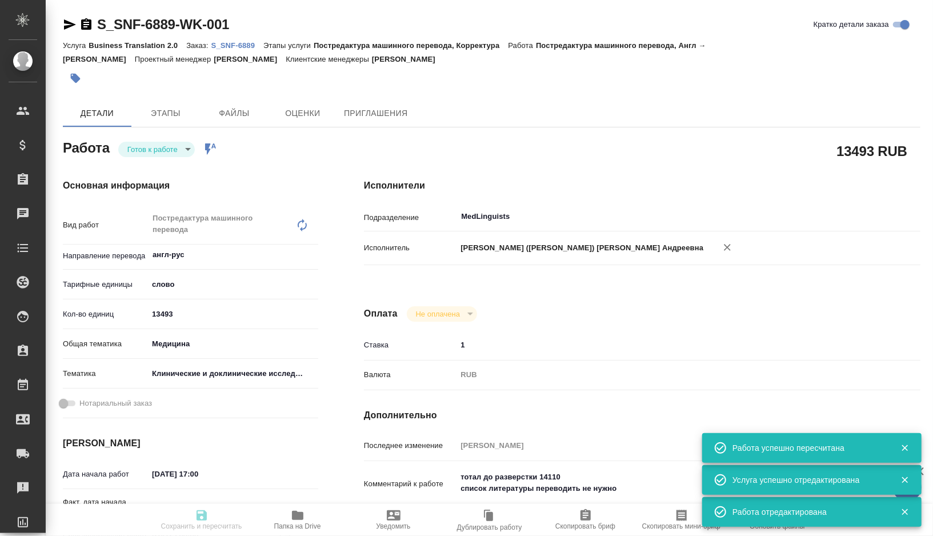
type textarea "x"
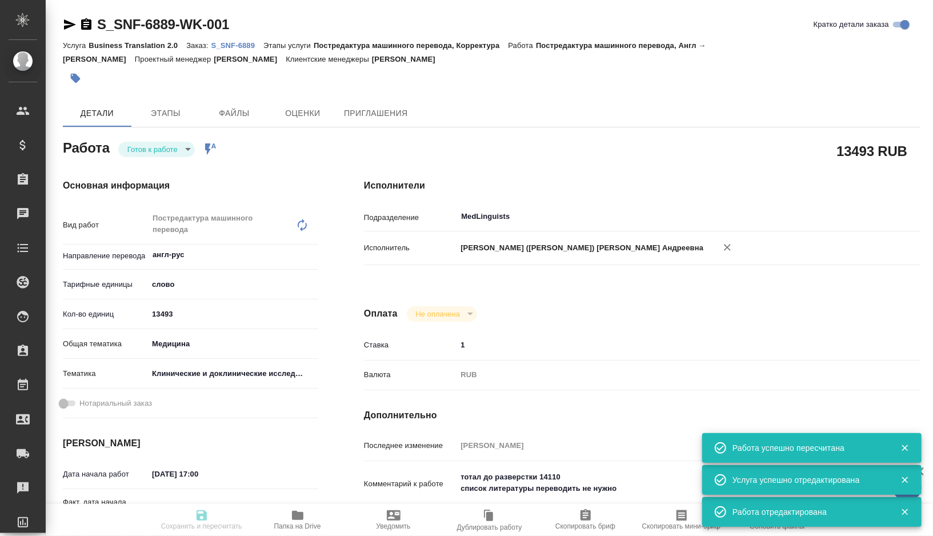
type input "readyForWork"
type textarea "Постредактура машинного перевода"
type textarea "x"
type input "англ-рус"
type input "5a8b1489cc6b4906c91bfd90"
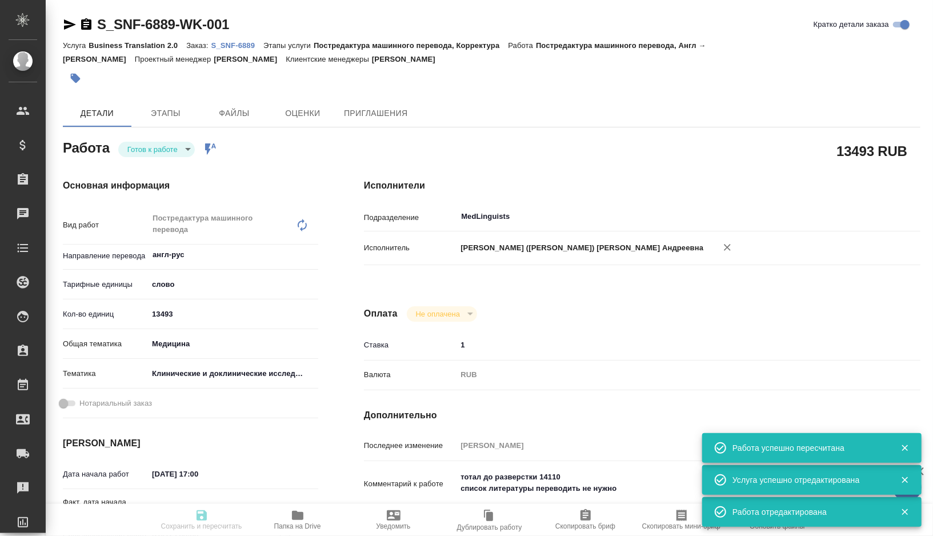
type input "13493"
type input "med"
type input "5a8b8b956a9677013d343d9e"
type input "12.09.2025 17:00"
type input "15.09.2025 09:00"
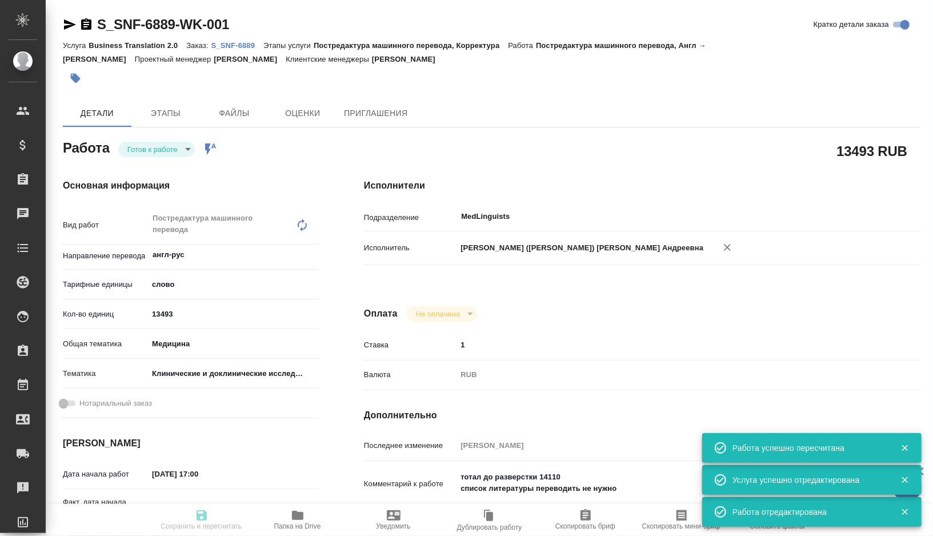
type input "15.09.2025 12:00"
type input "MedLinguists"
type input "notPayed"
type input "1"
type input "RUB"
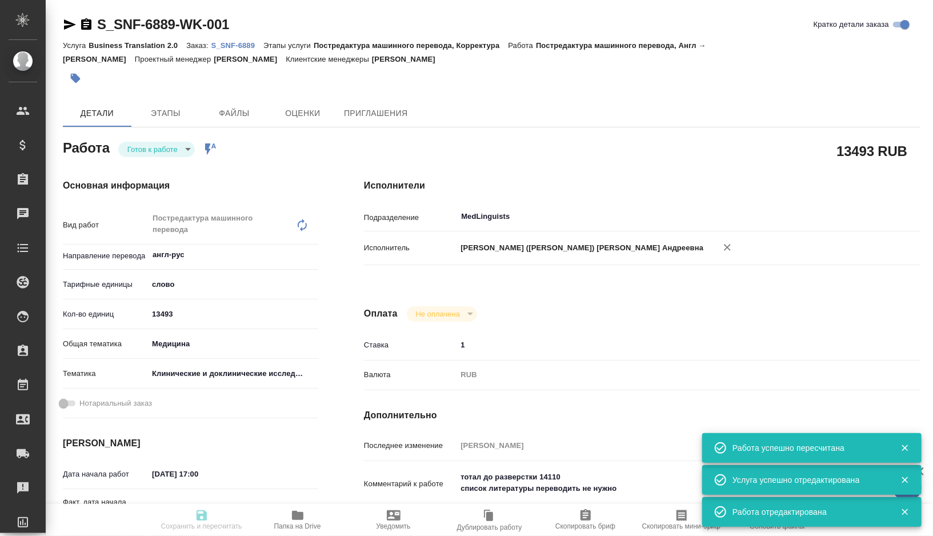
type input "Горшкова Валентина"
type textarea "тотал до разверстки 14110 список литературы переводить не нужно"
type textarea "x"
type textarea "/Clients/Sanofi/Orders/S_SNF-6889/Translated/S_SNF-6889-WK-001"
type textarea "x"
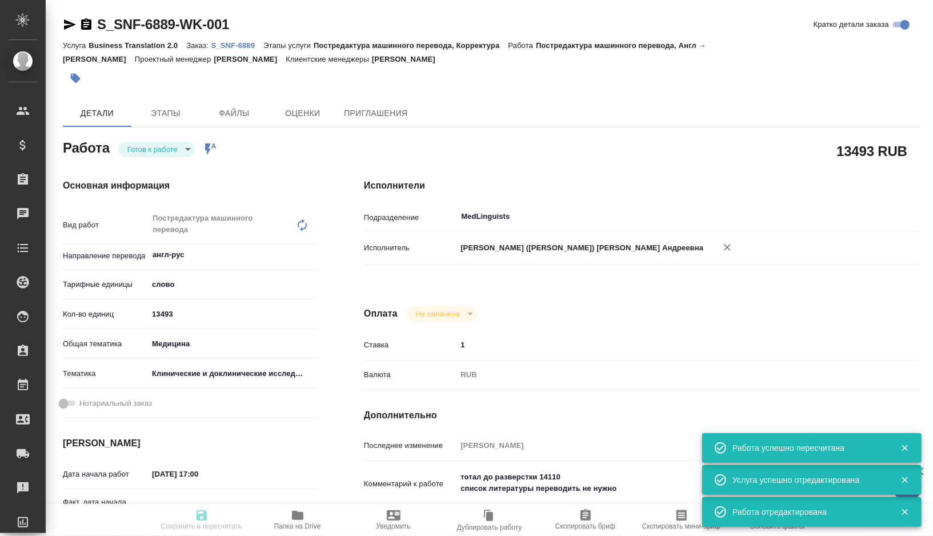
type input "S_SNF-6889"
type input "E005852272"
type input "Business Translation 2.0"
type input "Постредактура машинного перевода, Корректура"
type input "[PERSON_NAME]"
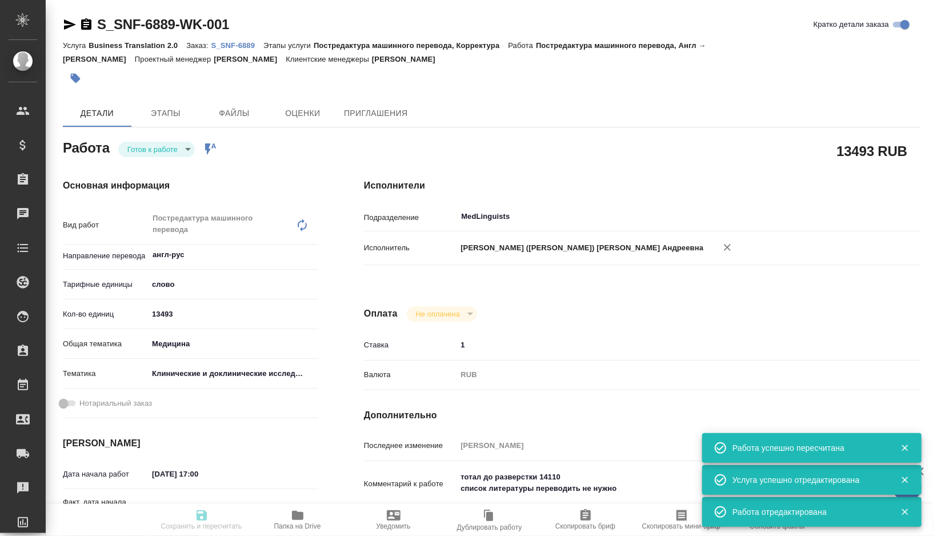
type input "Арсеньева Вера"
type input "/Clients/Sanofi/Orders/S_SNF-6889"
type textarea "x"
type textarea "Список литературы не надо переводить"
type textarea "x"
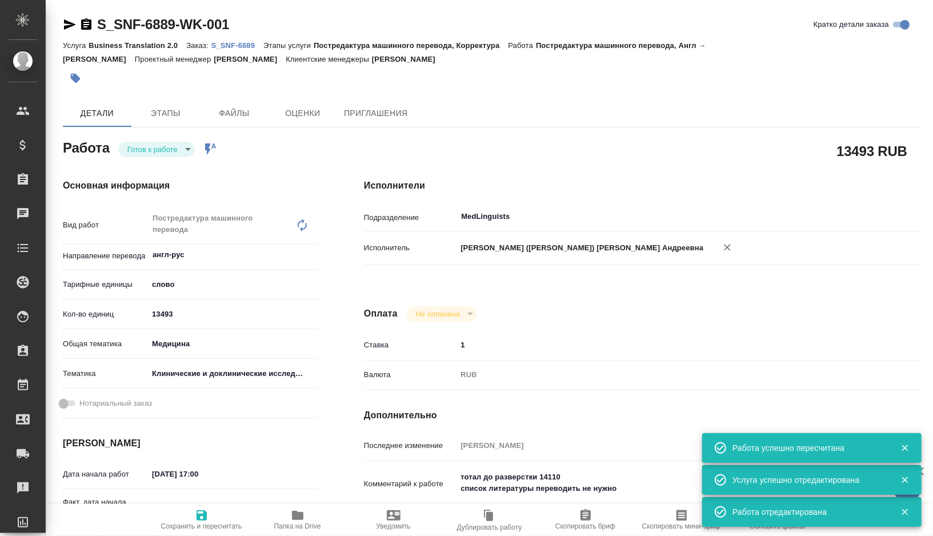
type textarea "x"
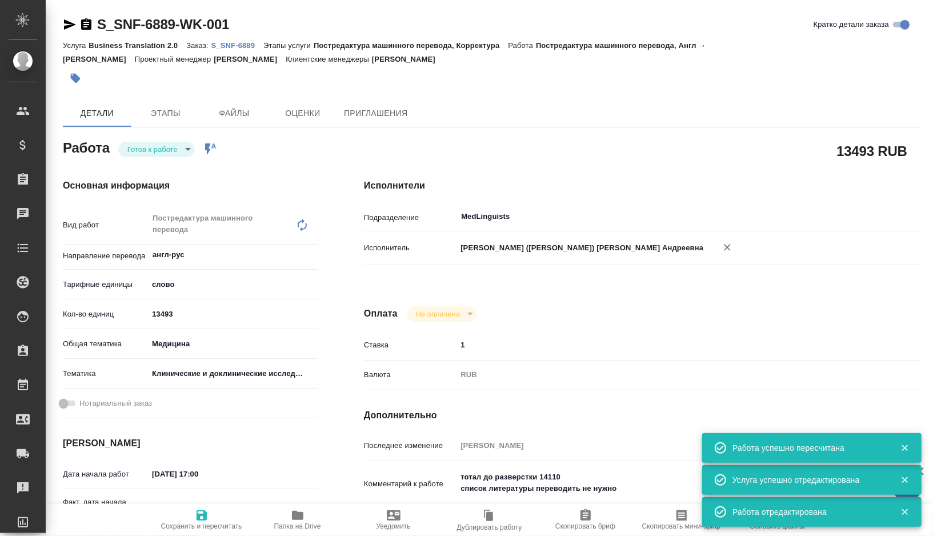
type textarea "x"
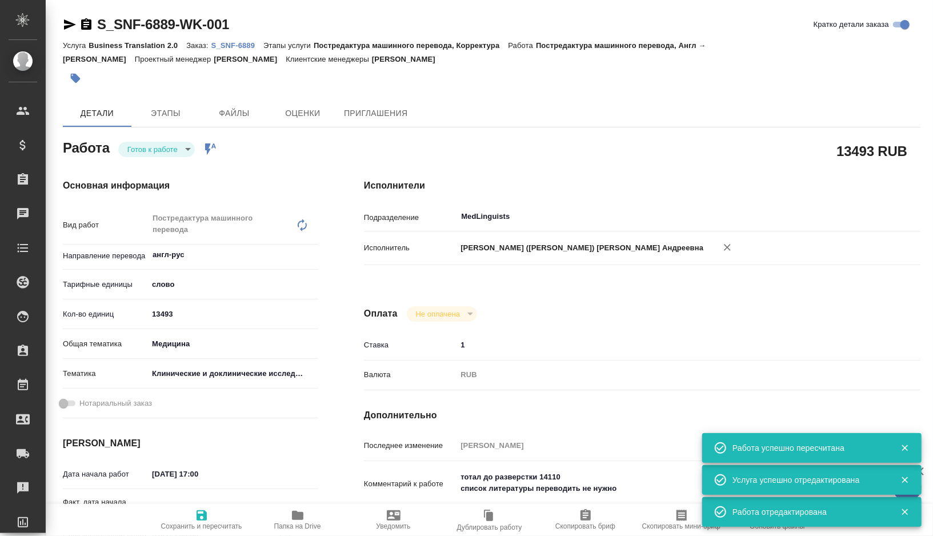
type textarea "x"
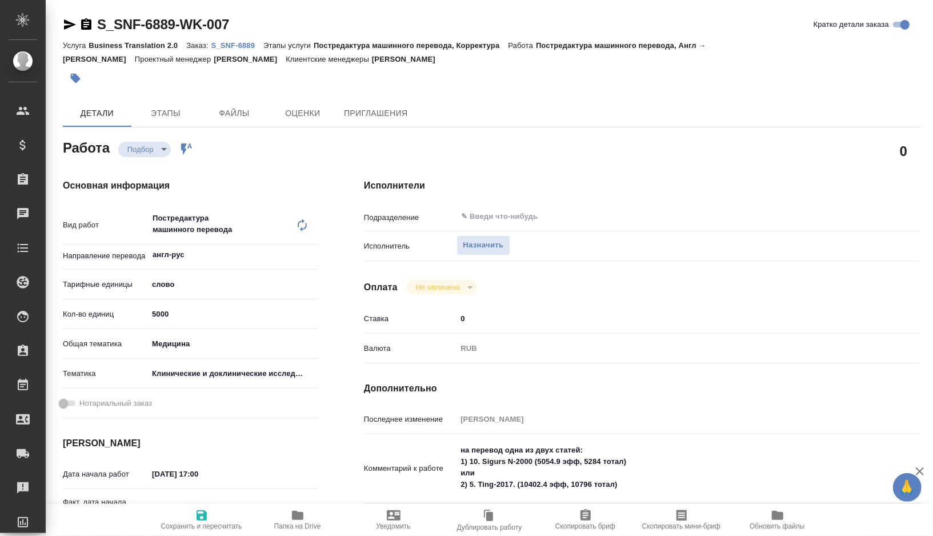
type textarea "x"
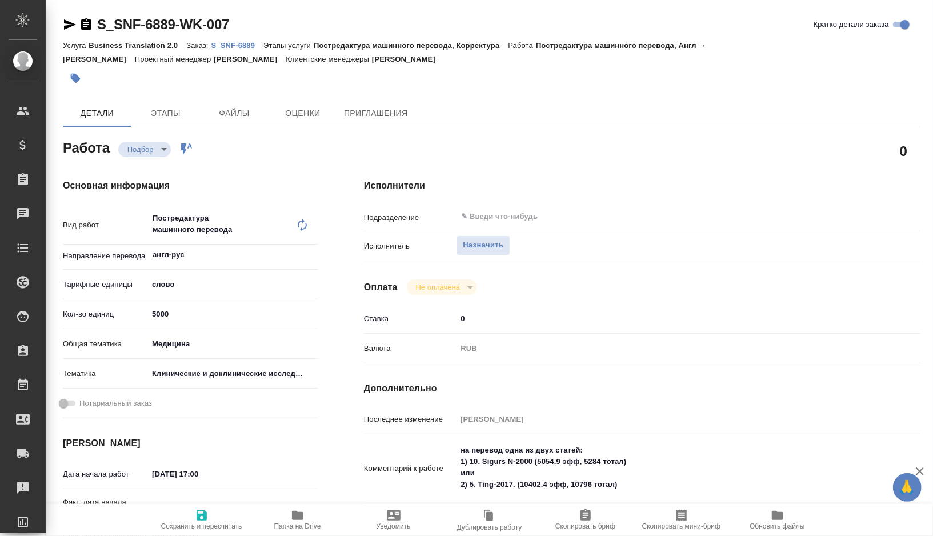
type textarea "x"
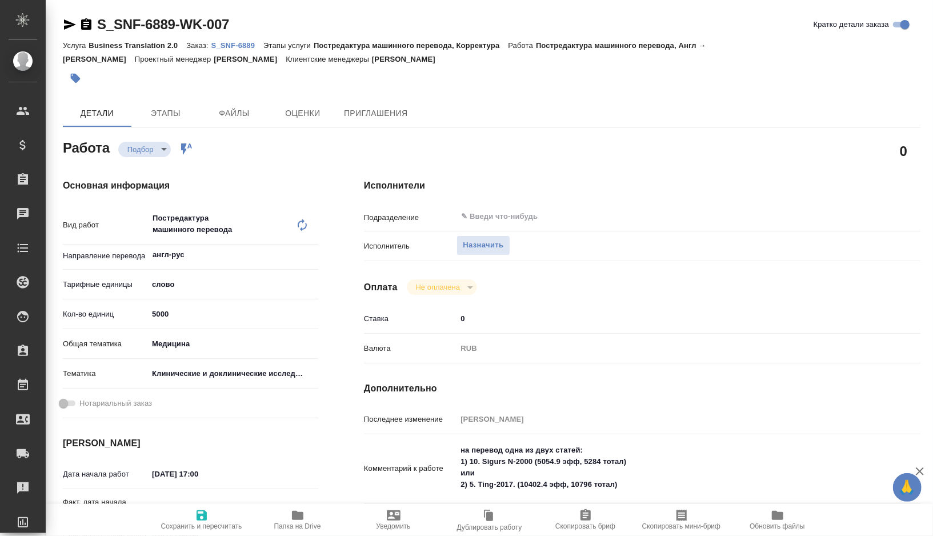
type textarea "x"
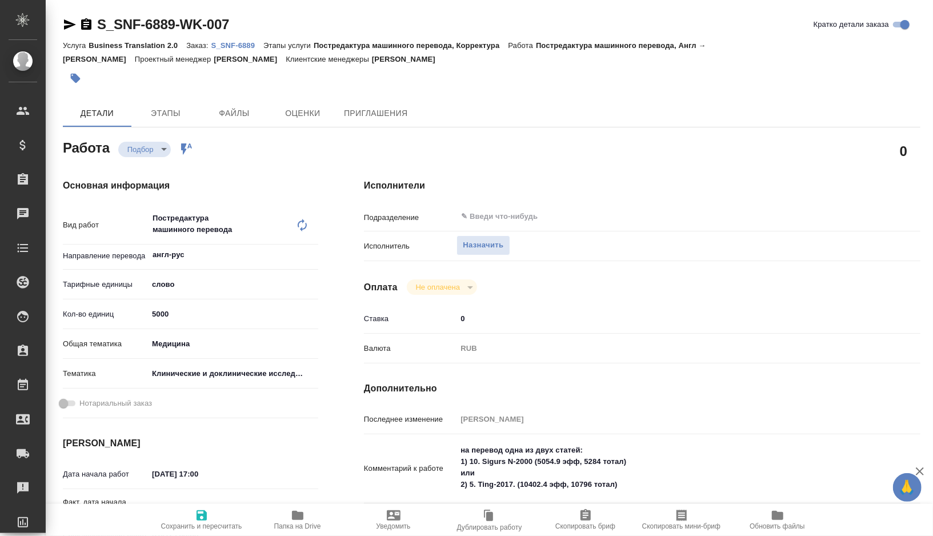
type textarea "x"
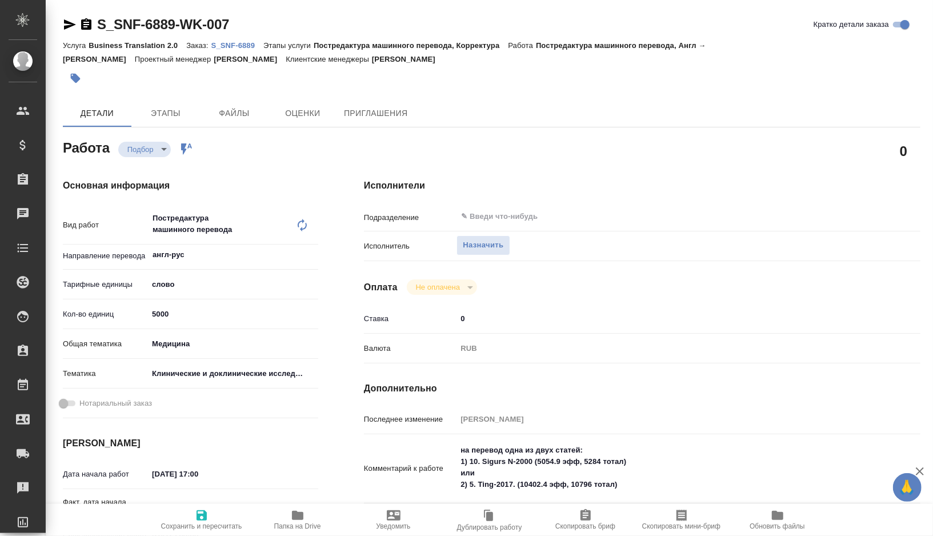
type textarea "x"
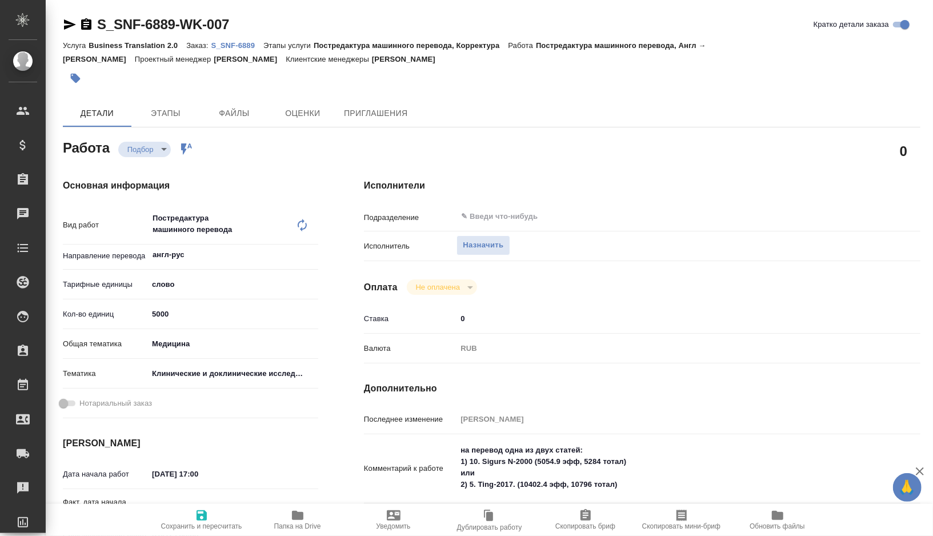
type textarea "x"
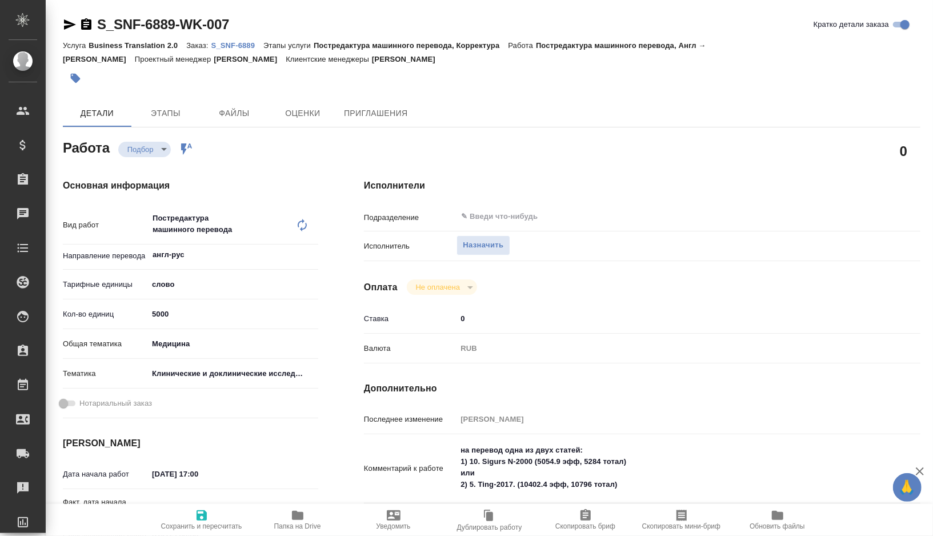
click at [680, 529] on span "Скопировать мини-бриф" at bounding box center [681, 526] width 78 height 8
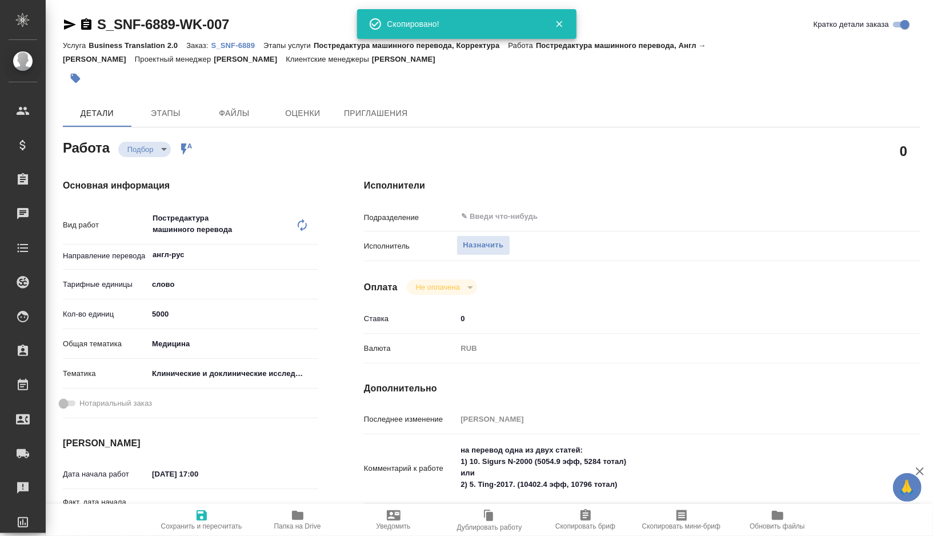
type textarea "x"
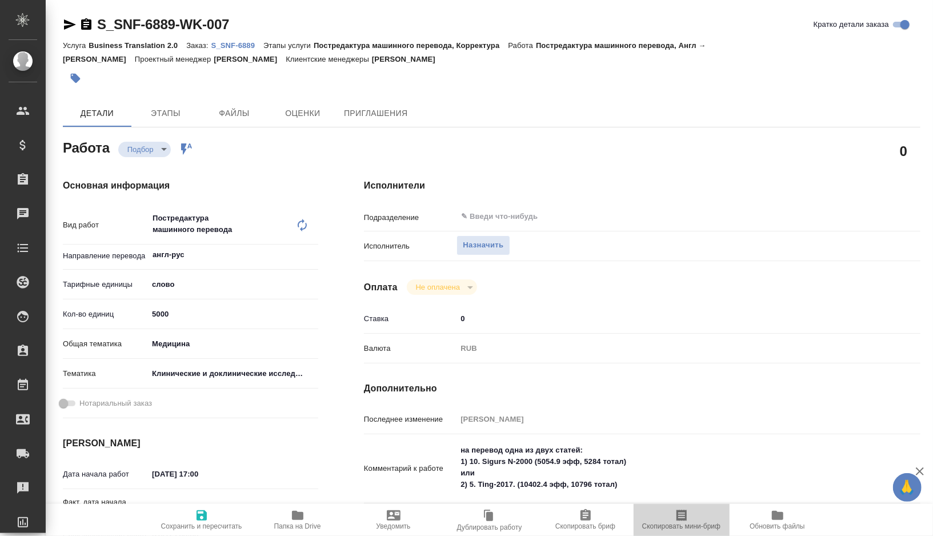
click at [673, 514] on span "Скопировать мини-бриф" at bounding box center [682, 520] width 82 height 22
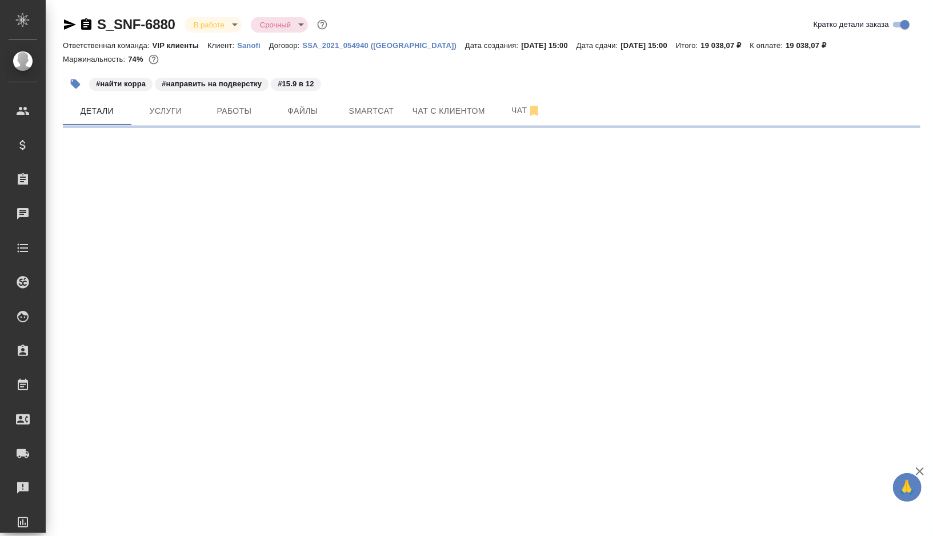
select select "RU"
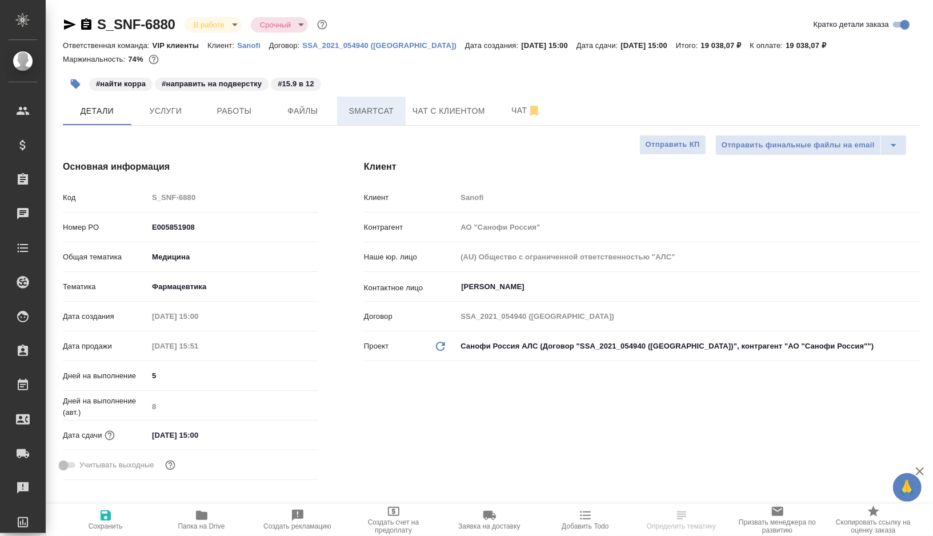
click at [351, 105] on span "Smartcat" at bounding box center [371, 111] width 55 height 14
type textarea "x"
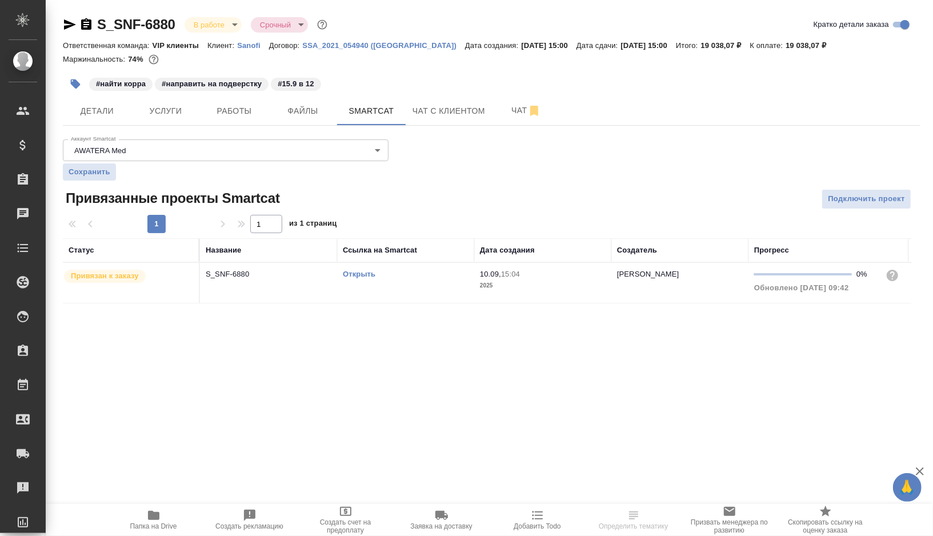
click at [362, 275] on link "Открыть" at bounding box center [359, 274] width 33 height 9
click at [235, 105] on span "Работы" at bounding box center [234, 111] width 55 height 14
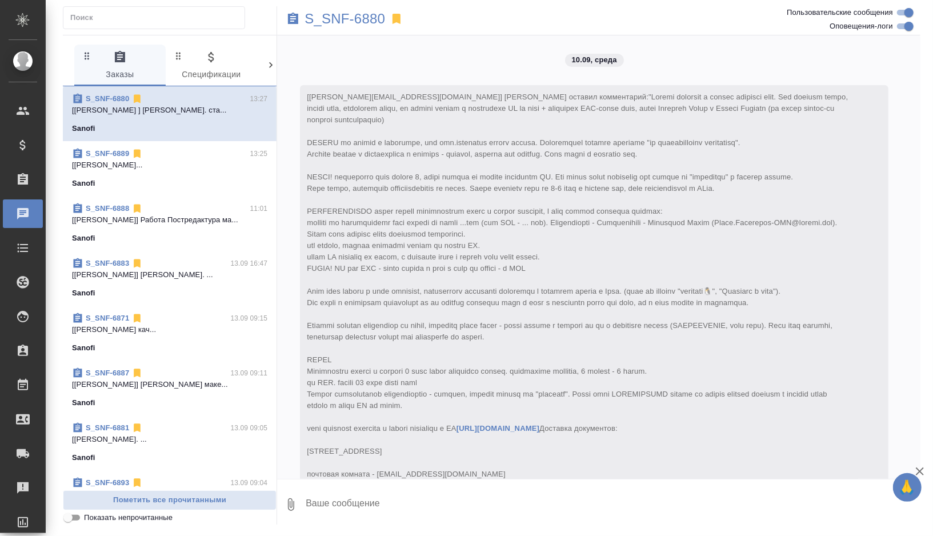
scroll to position [5920, 0]
